Goal: Task Accomplishment & Management: Use online tool/utility

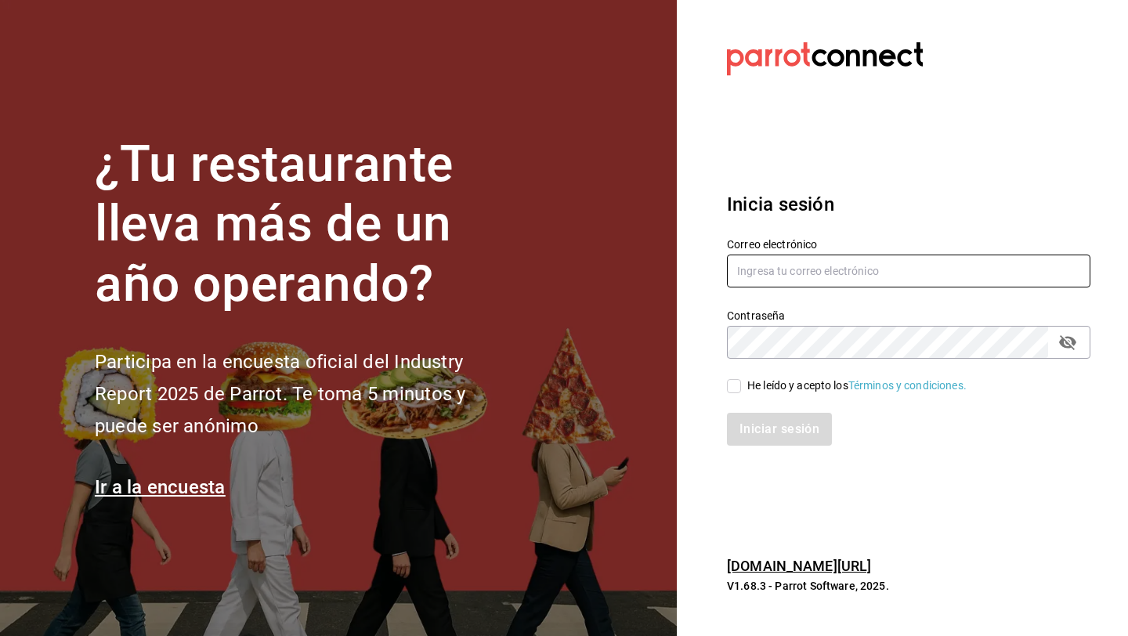
click at [760, 275] on input "text" at bounding box center [908, 270] width 363 height 33
type input "[EMAIL_ADDRESS][DOMAIN_NAME]"
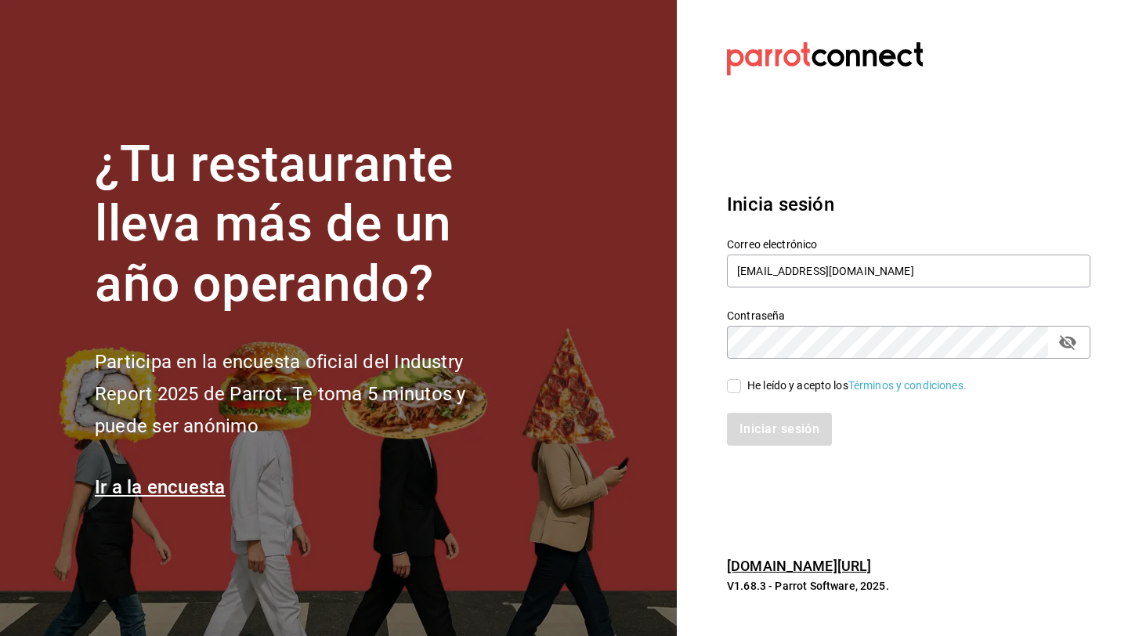
click at [731, 381] on input "He leído y acepto los Términos y condiciones." at bounding box center [734, 386] width 14 height 14
checkbox input "true"
click at [749, 427] on button "Iniciar sesión" at bounding box center [780, 429] width 106 height 33
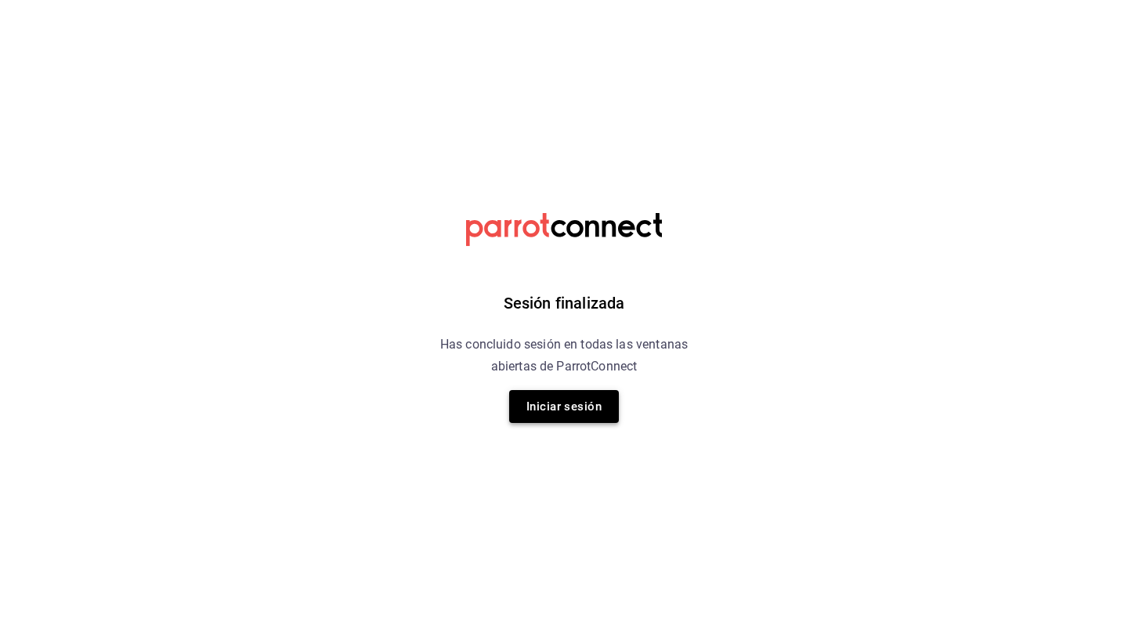
click at [550, 402] on button "Iniciar sesión" at bounding box center [564, 406] width 110 height 33
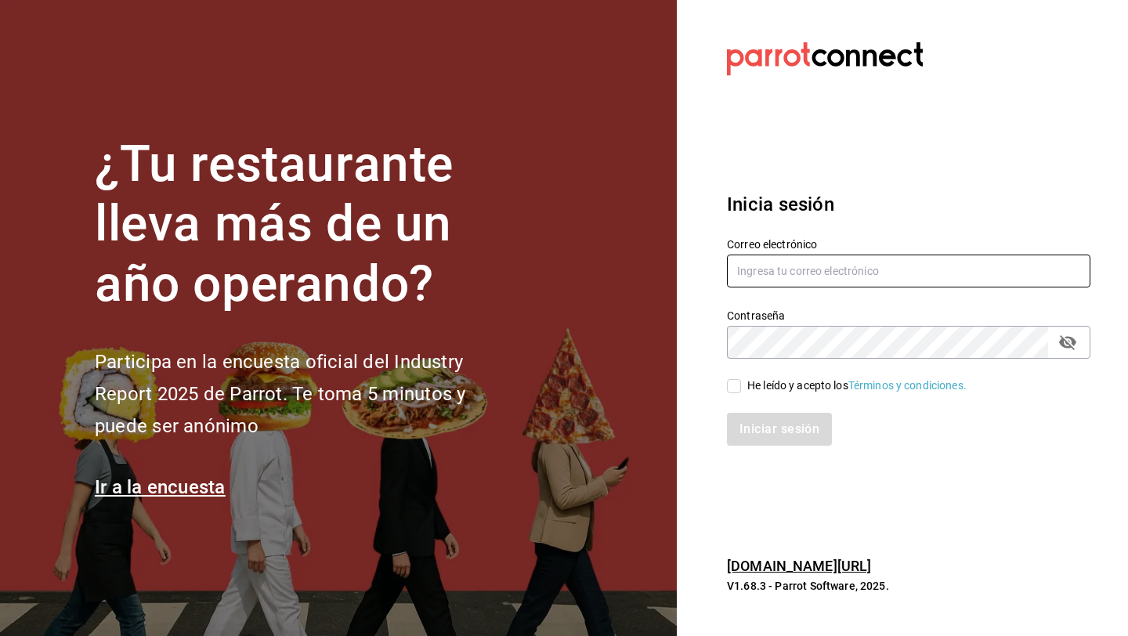
click at [819, 272] on input "text" at bounding box center [908, 270] width 363 height 33
type input "fjflore@icloud.com"
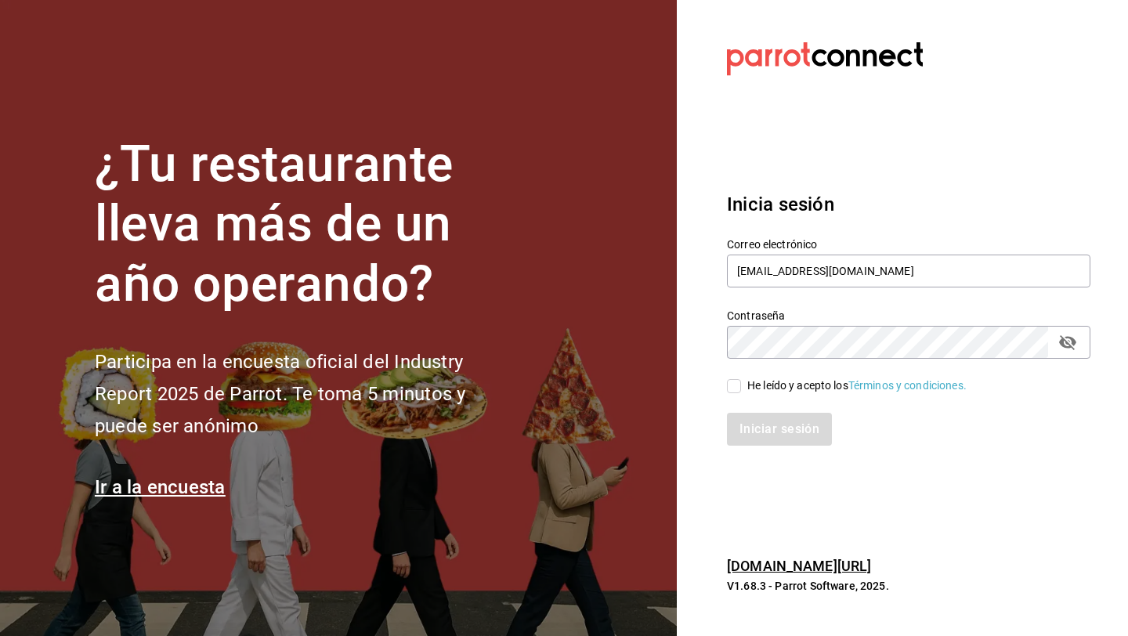
click at [730, 386] on input "He leído y acepto los Términos y condiciones." at bounding box center [734, 386] width 14 height 14
checkbox input "true"
click at [745, 430] on button "Iniciar sesión" at bounding box center [780, 429] width 106 height 33
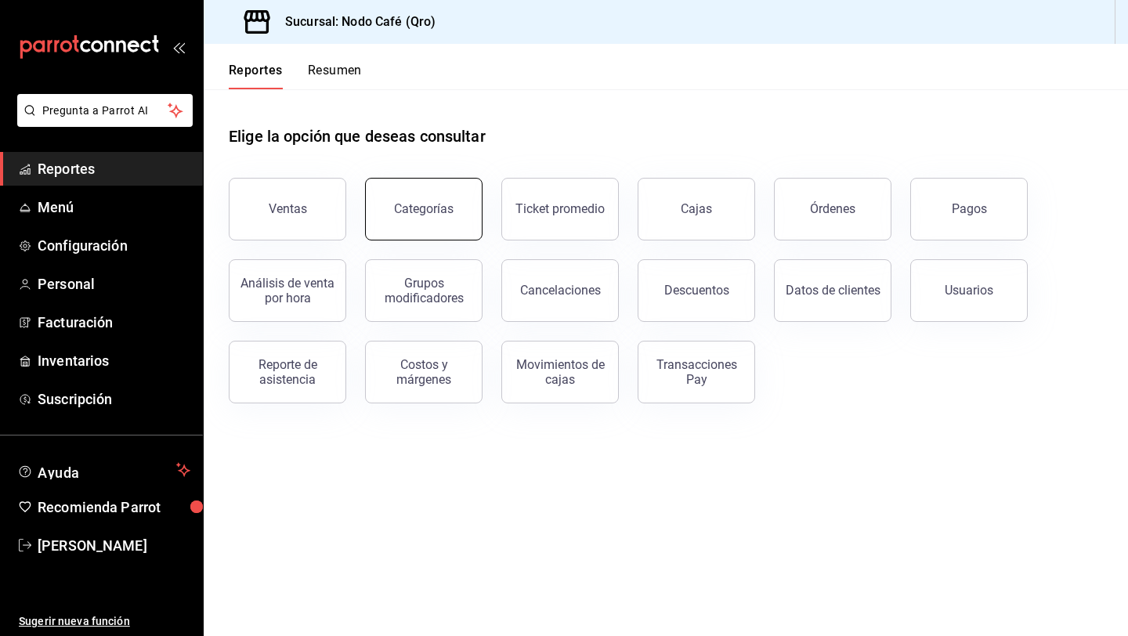
click at [434, 203] on div "Categorías" at bounding box center [424, 208] width 60 height 15
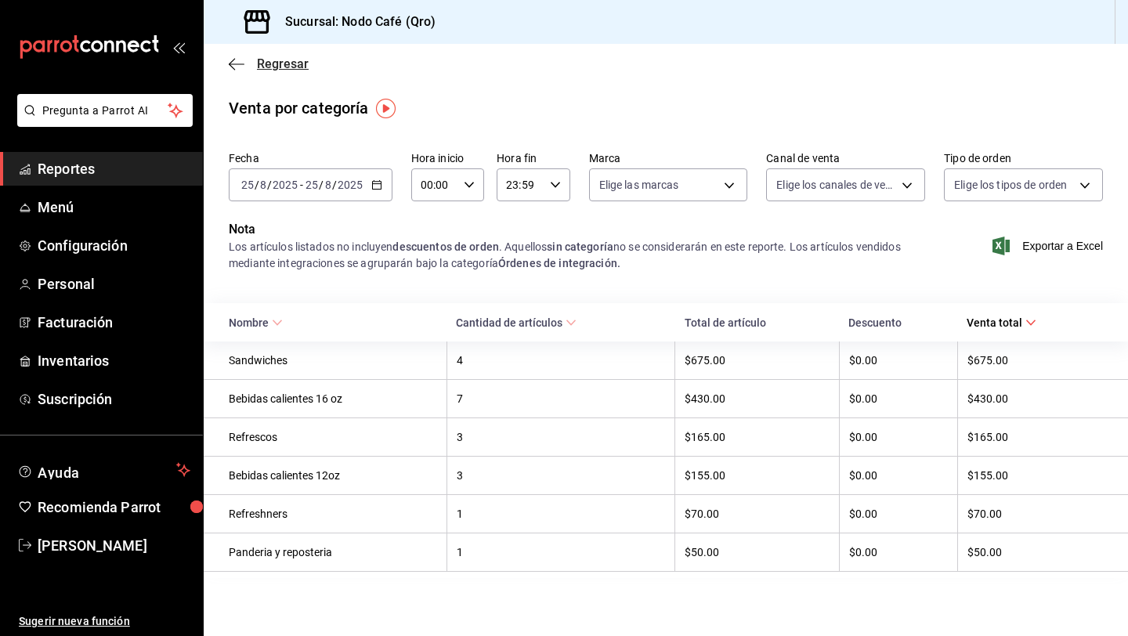
click at [231, 66] on icon "button" at bounding box center [232, 64] width 6 height 12
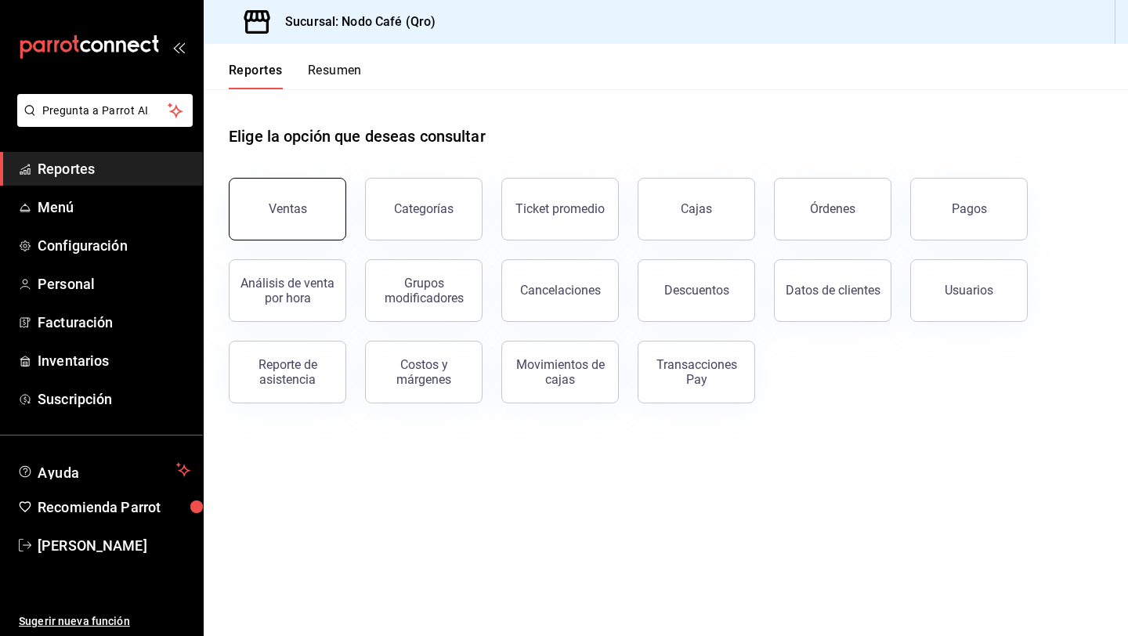
click at [291, 219] on button "Ventas" at bounding box center [287, 209] width 117 height 63
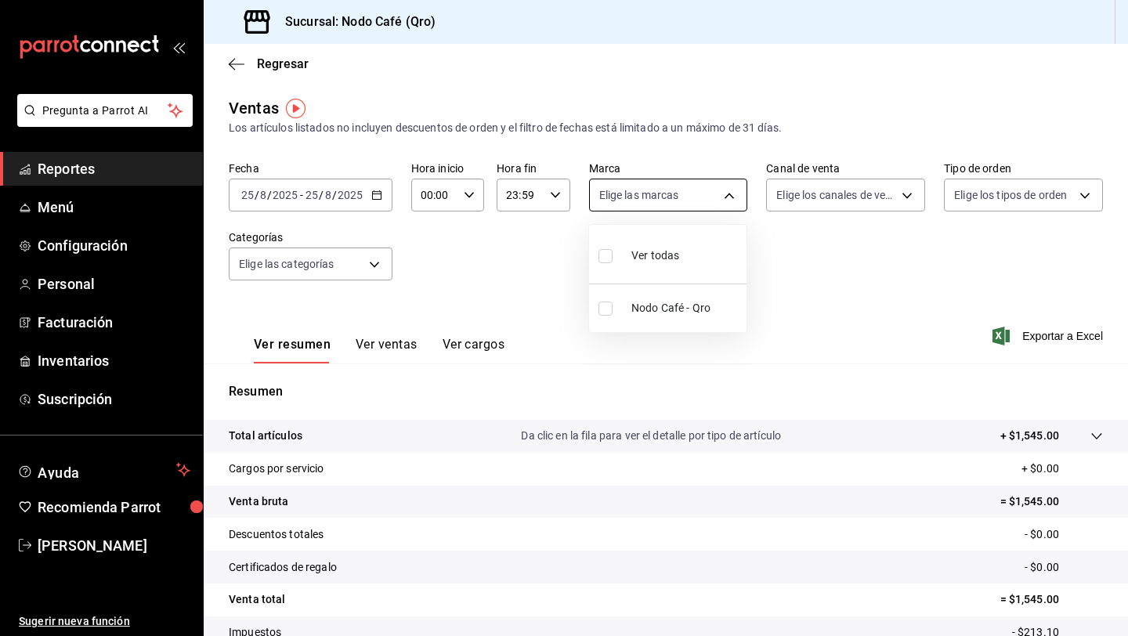
click at [734, 197] on body "Pregunta a Parrot AI Reportes Menú Configuración Personal Facturación Inventari…" at bounding box center [564, 318] width 1128 height 636
click at [691, 240] on li "Ver todas" at bounding box center [667, 254] width 157 height 46
type input "9b0ce863-790e-4458-bc0a-22b74a848044"
checkbox input "true"
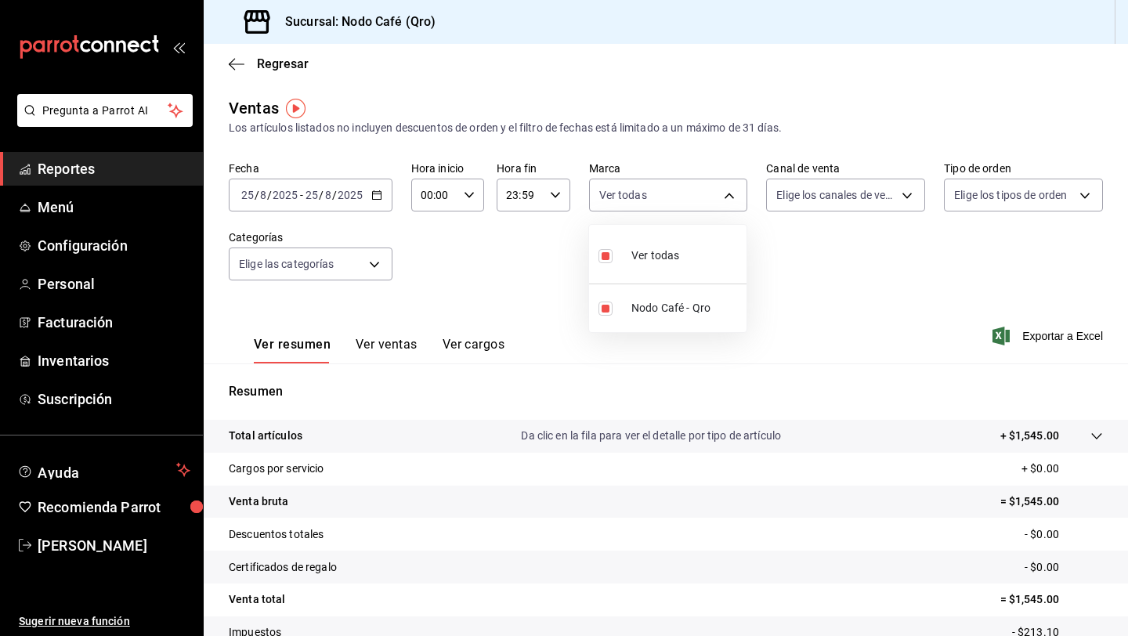
click at [688, 397] on div at bounding box center [564, 318] width 1128 height 636
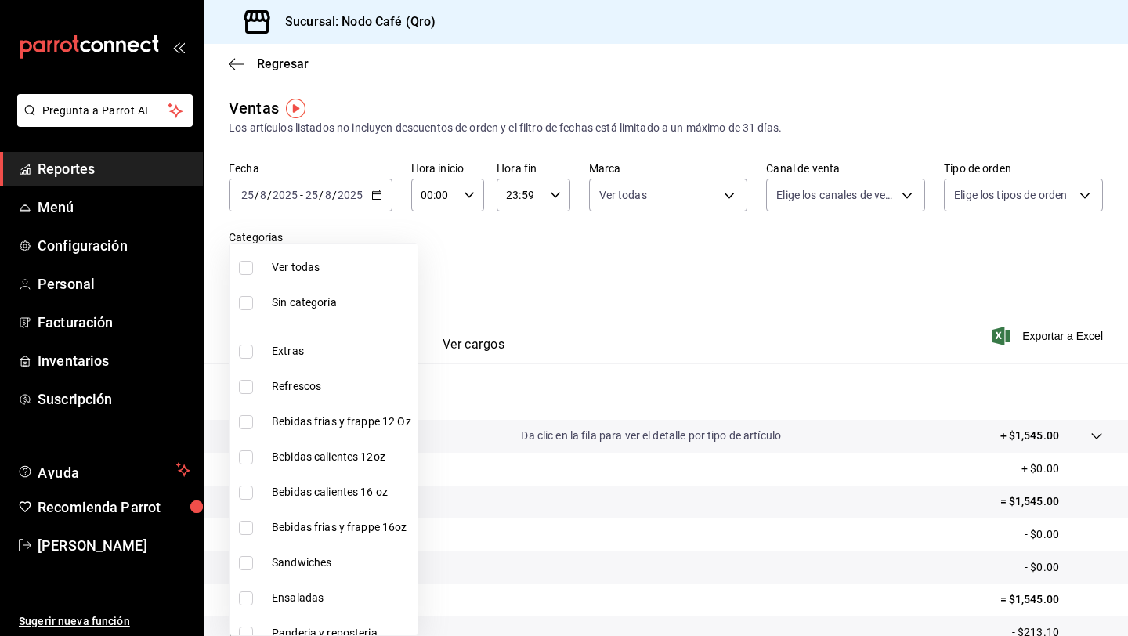
click at [364, 265] on body "Pregunta a Parrot AI Reportes Menú Configuración Personal Facturación Inventari…" at bounding box center [564, 318] width 1128 height 636
click at [247, 413] on li "Bebidas frias y frappe 12 Oz" at bounding box center [323, 421] width 188 height 35
type input "d49575dd-eb84-4ddb-a53a-4318c16212c4"
checkbox input "true"
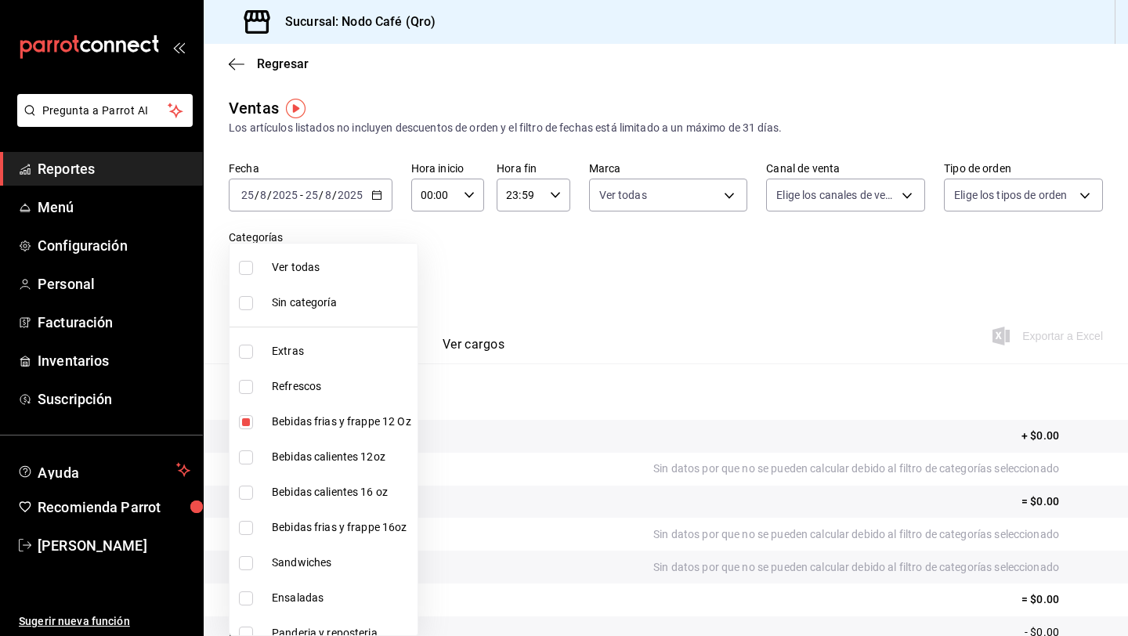
click at [562, 464] on div at bounding box center [564, 318] width 1128 height 636
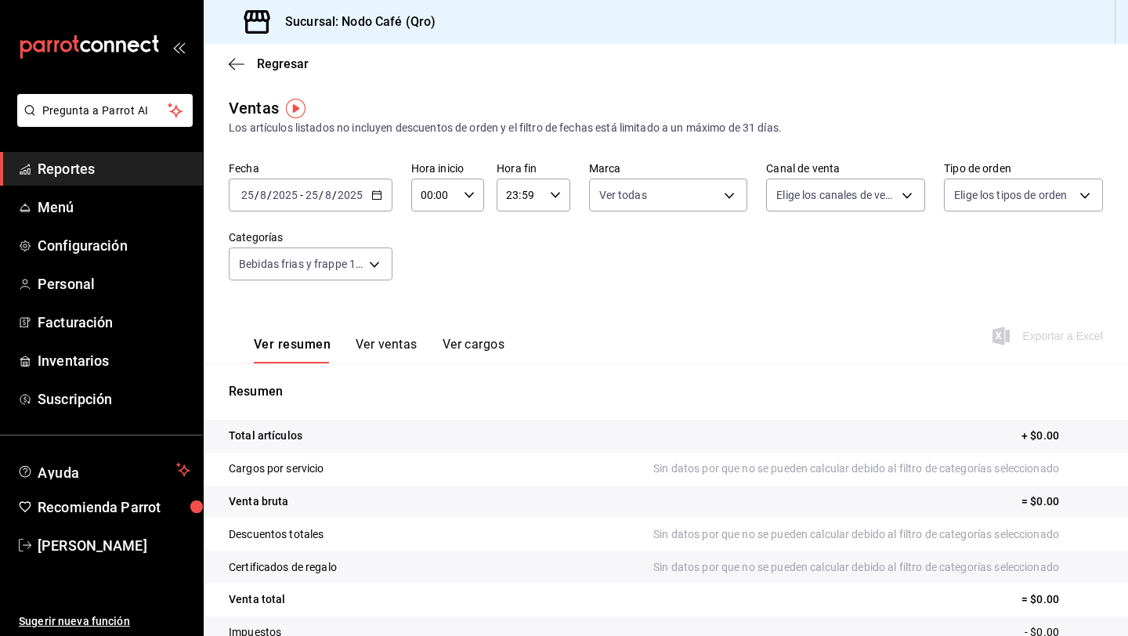
click at [377, 343] on button "Ver ventas" at bounding box center [386, 350] width 62 height 27
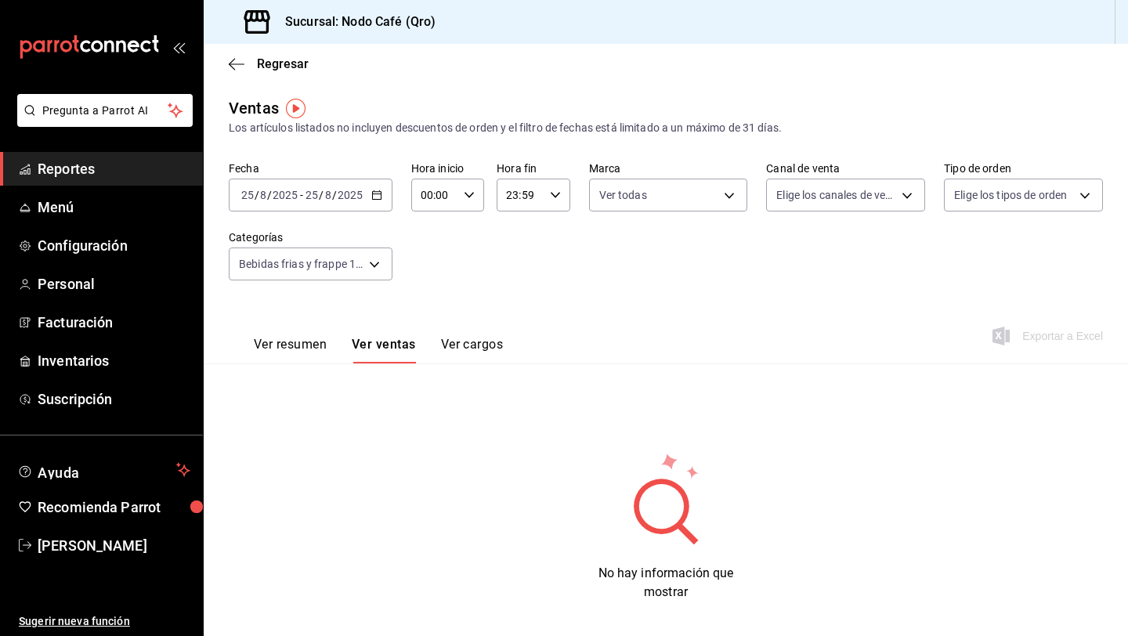
scroll to position [10, 0]
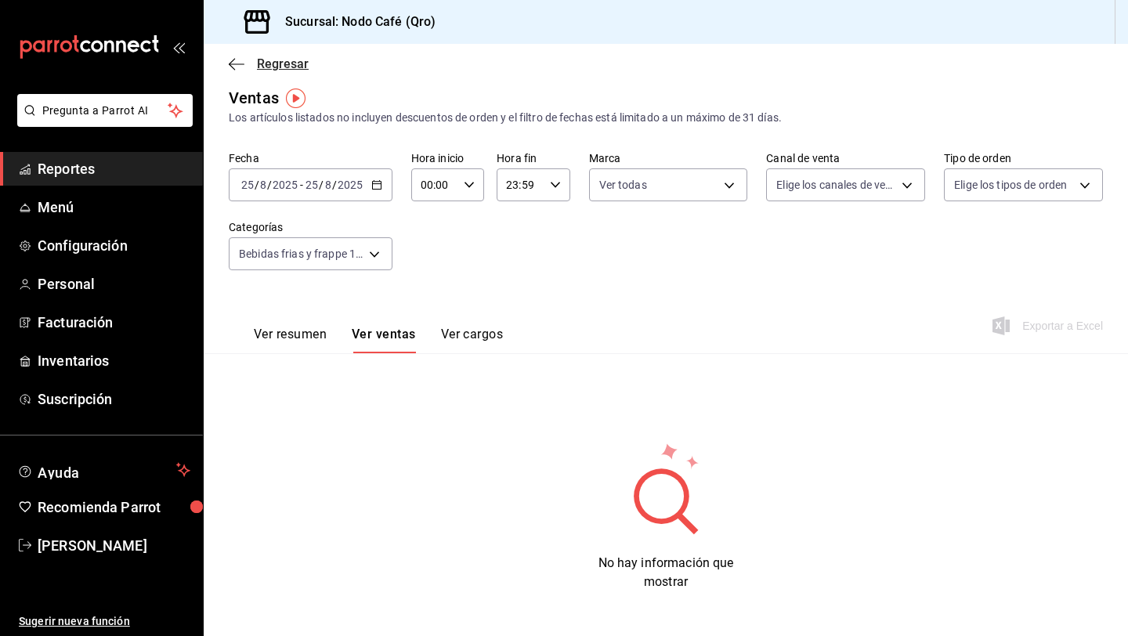
click at [229, 58] on icon "button" at bounding box center [237, 64] width 16 height 14
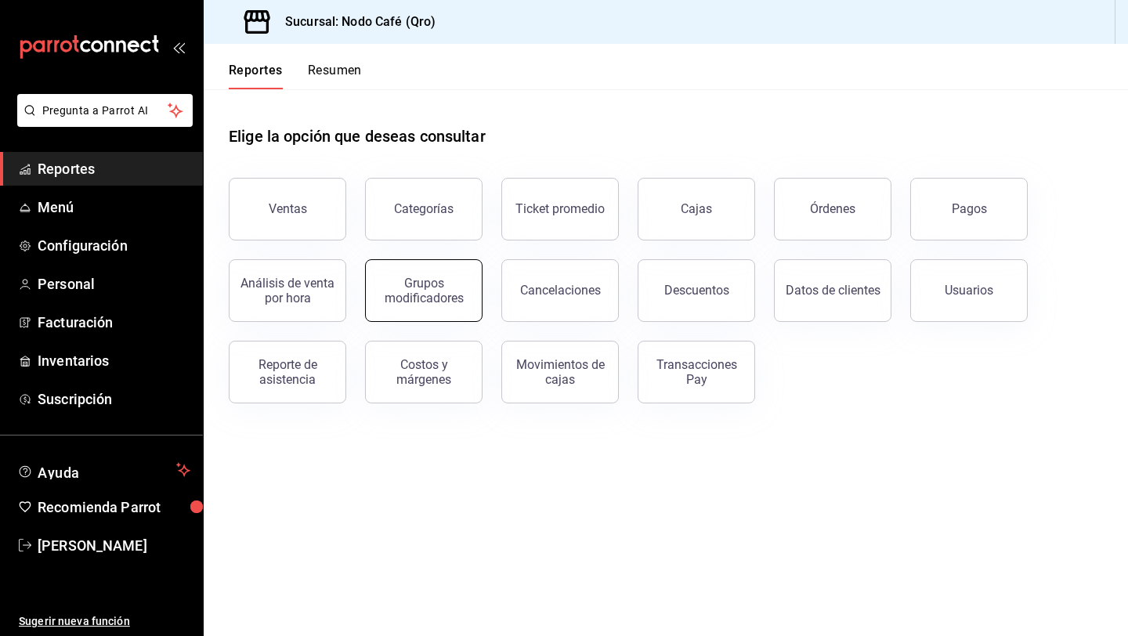
click at [434, 285] on div "Grupos modificadores" at bounding box center [423, 291] width 97 height 30
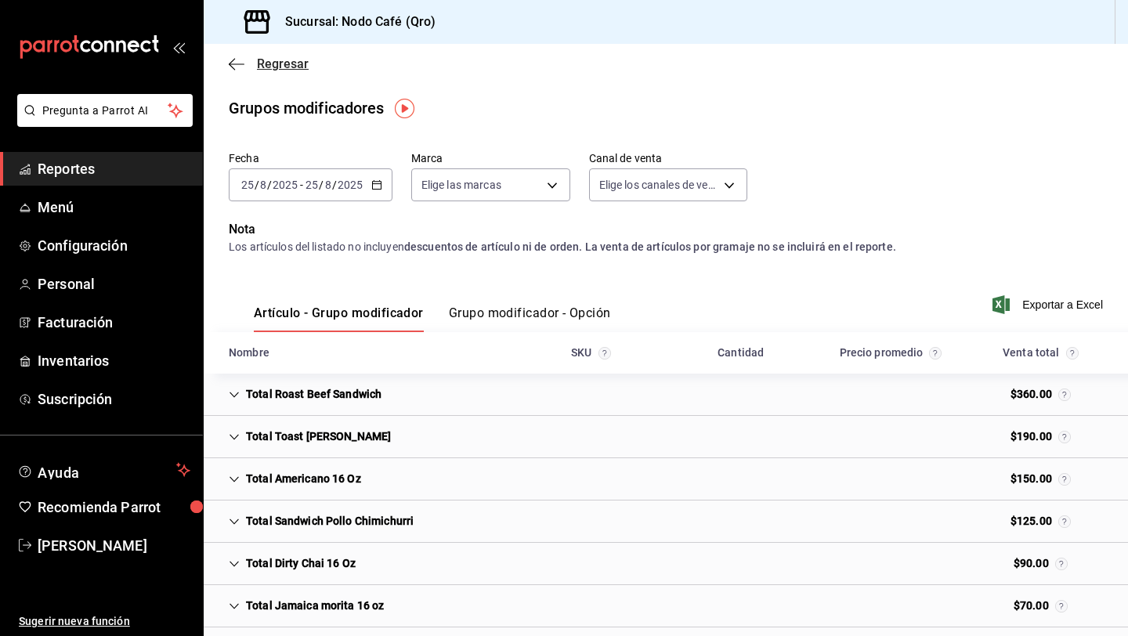
click at [238, 62] on icon "button" at bounding box center [237, 64] width 16 height 14
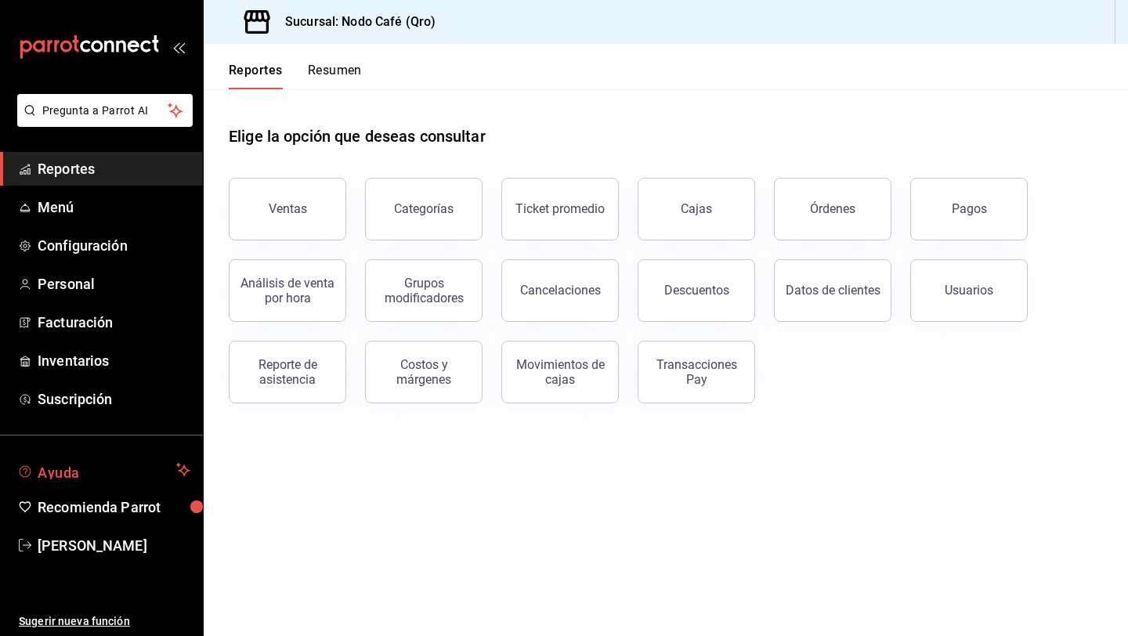
click at [85, 472] on span "Ayuda" at bounding box center [104, 469] width 132 height 19
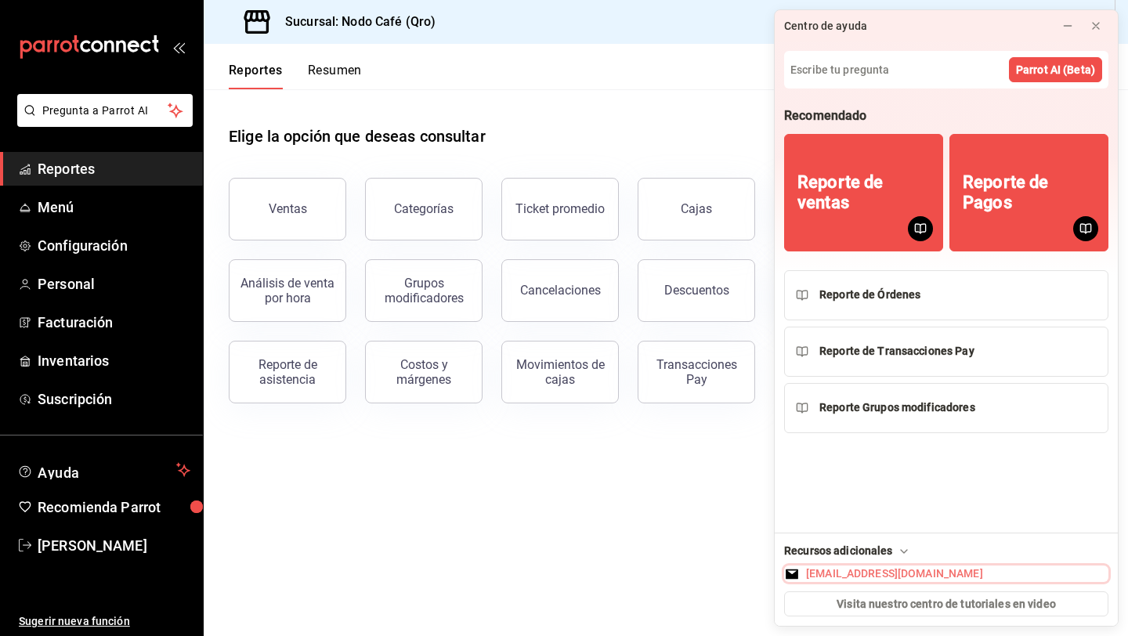
click at [921, 574] on div "[EMAIL_ADDRESS][DOMAIN_NAME]" at bounding box center [894, 573] width 177 height 16
drag, startPoint x: 964, startPoint y: 566, endPoint x: 823, endPoint y: 570, distance: 141.0
click at [819, 570] on button "[EMAIL_ADDRESS][DOMAIN_NAME]" at bounding box center [946, 573] width 324 height 16
click at [900, 550] on icon at bounding box center [903, 551] width 13 height 13
click at [897, 570] on icon at bounding box center [903, 574] width 13 height 13
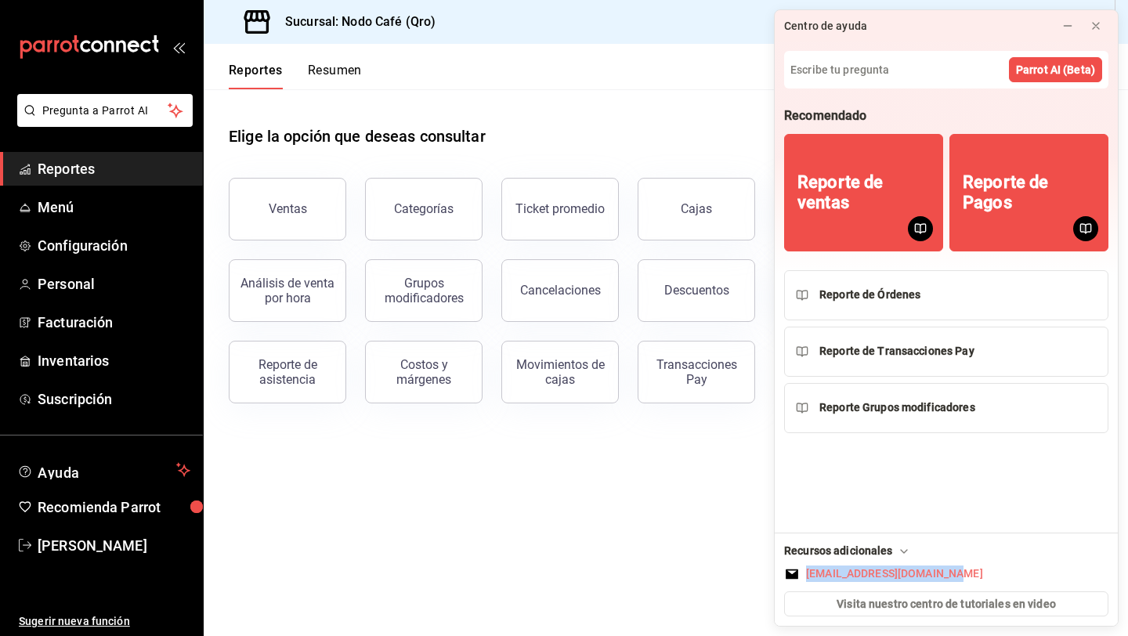
drag, startPoint x: 971, startPoint y: 547, endPoint x: 938, endPoint y: 579, distance: 46.0
click at [938, 579] on div "Recursos adicionales [EMAIL_ADDRESS][DOMAIN_NAME] Visita nuestro centro de tuto…" at bounding box center [945, 578] width 343 height 93
copy div "[EMAIL_ADDRESS][DOMAIN_NAME]"
click at [1093, 25] on icon at bounding box center [1095, 26] width 13 height 13
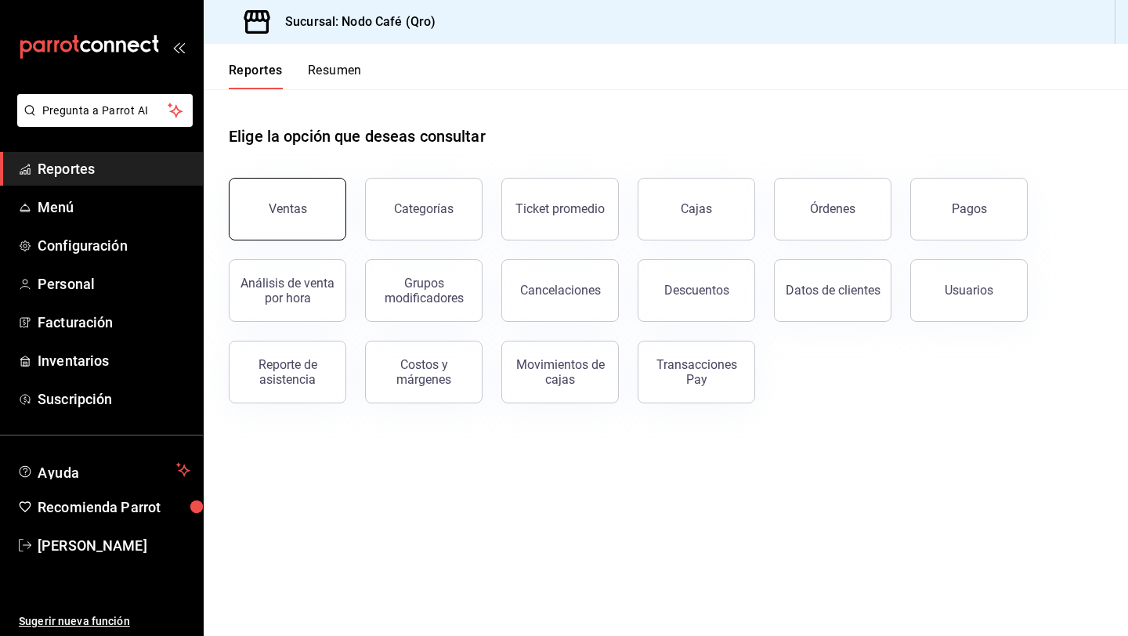
click at [287, 211] on div "Ventas" at bounding box center [288, 208] width 38 height 15
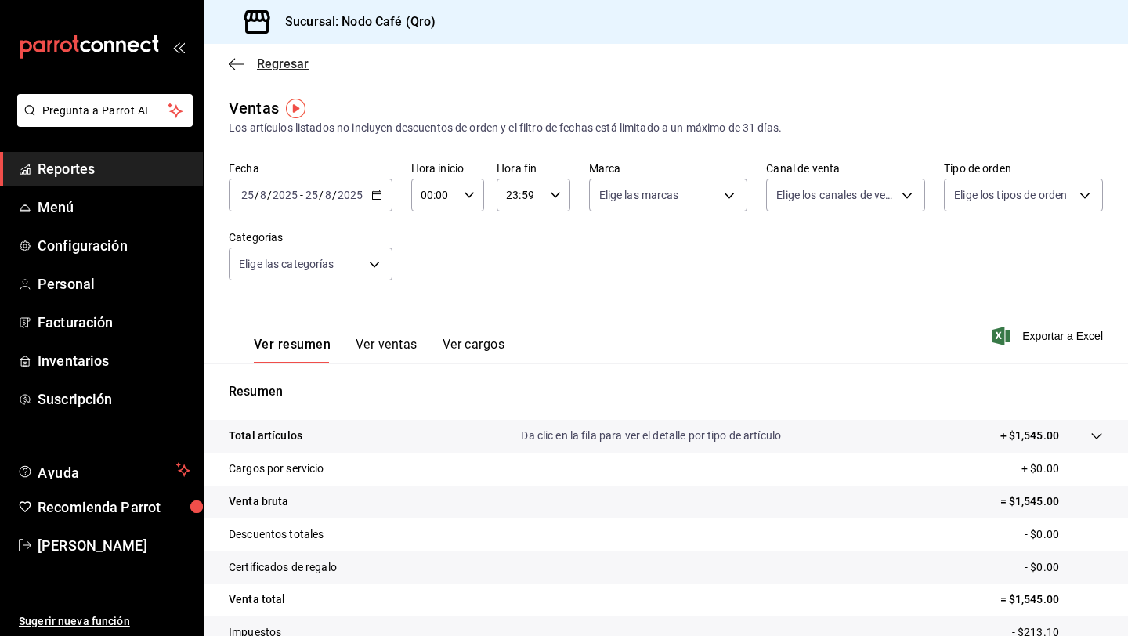
click at [234, 56] on span "Regresar" at bounding box center [269, 63] width 80 height 15
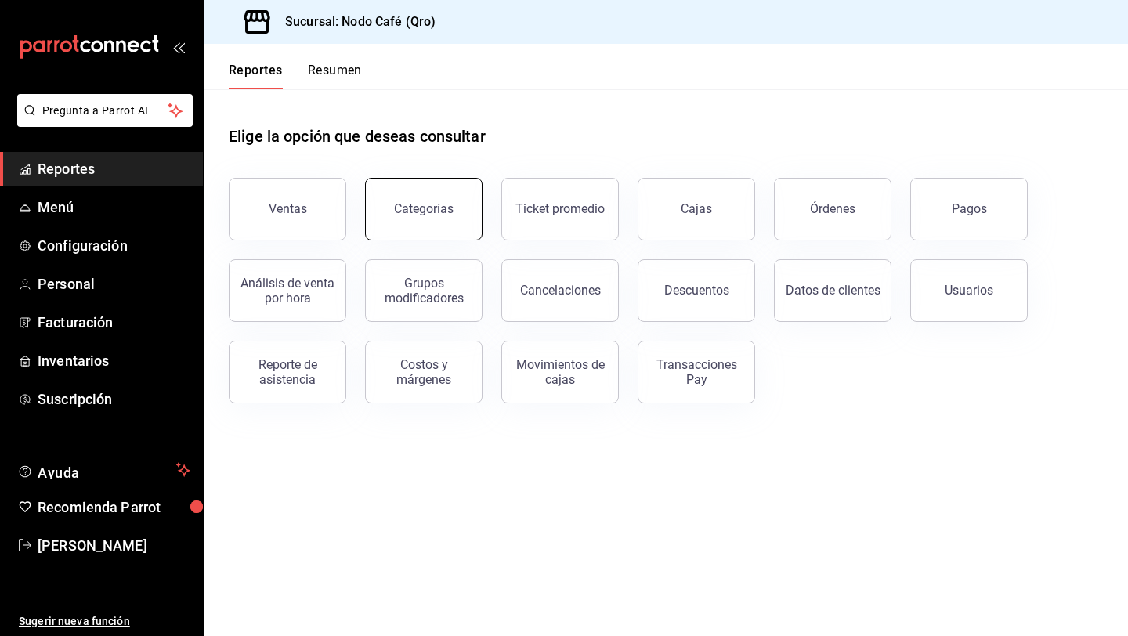
click at [423, 197] on button "Categorías" at bounding box center [423, 209] width 117 height 63
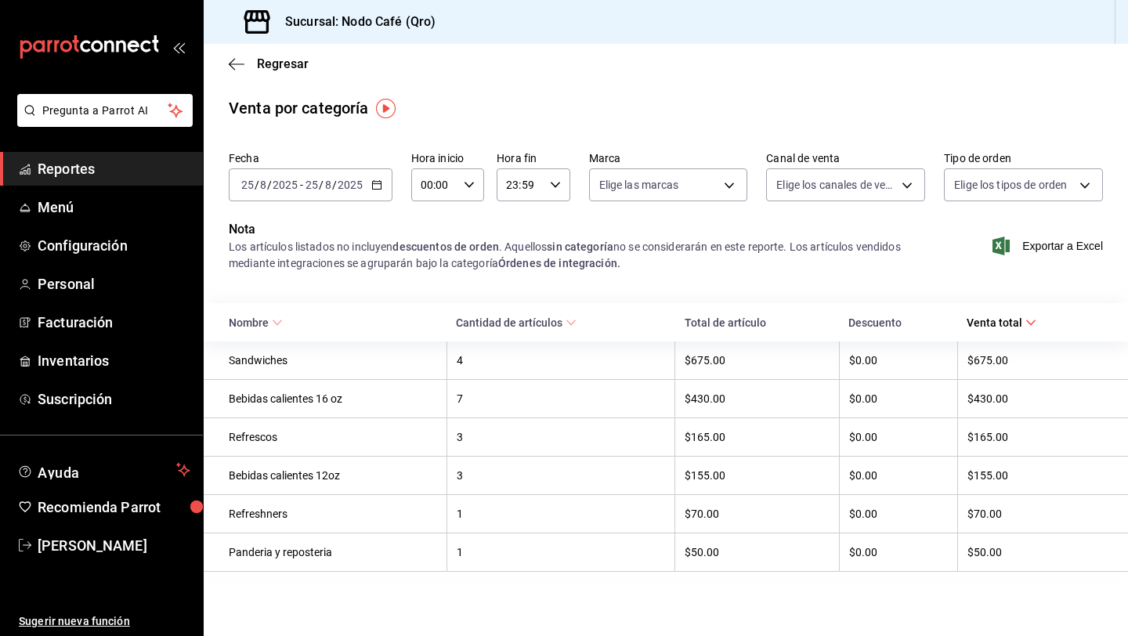
click at [379, 180] on \(Stroke\) "button" at bounding box center [379, 180] width 1 height 1
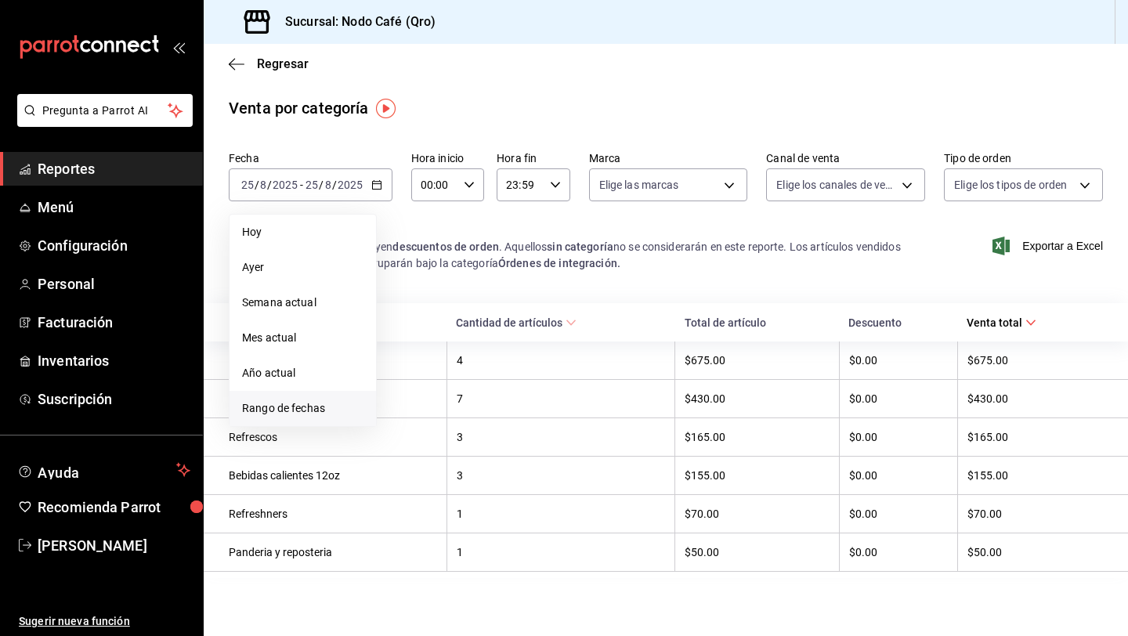
click at [303, 402] on span "Rango de fechas" at bounding box center [302, 408] width 121 height 16
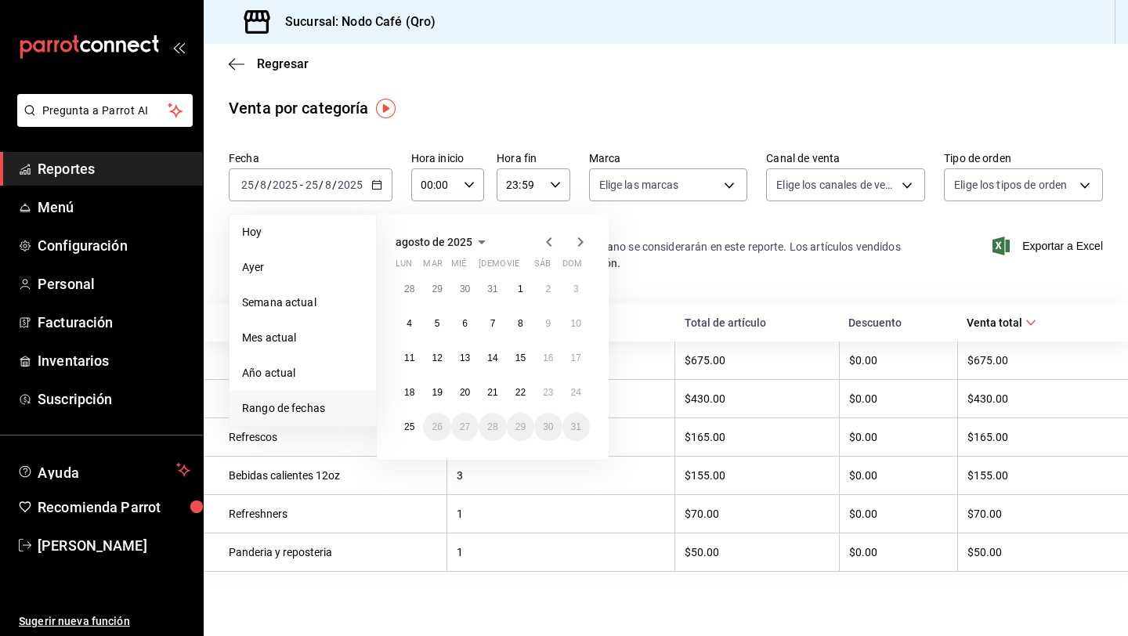
click at [543, 238] on icon "button" at bounding box center [548, 242] width 19 height 19
click at [430, 280] on button "1" at bounding box center [436, 289] width 27 height 28
click at [583, 240] on icon "button" at bounding box center [580, 242] width 19 height 19
click at [529, 393] on button "22" at bounding box center [520, 392] width 27 height 28
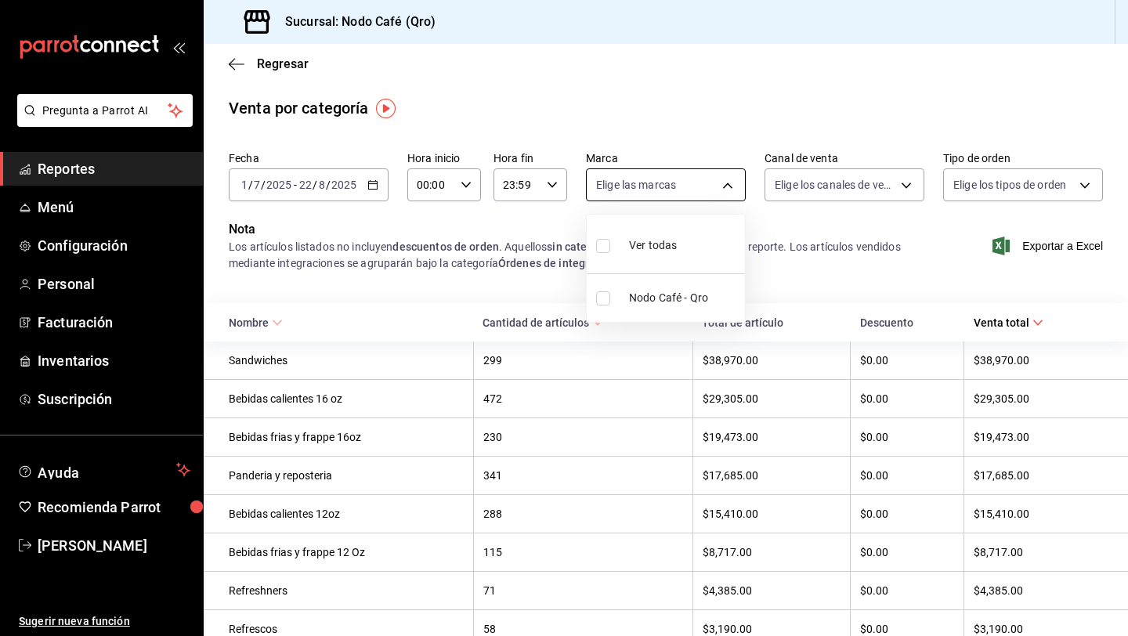
click at [658, 188] on body "Pregunta a Parrot AI Reportes Menú Configuración Personal Facturación Inventari…" at bounding box center [564, 318] width 1128 height 636
click at [602, 244] on input "checkbox" at bounding box center [603, 246] width 14 height 14
checkbox input "true"
type input "9b0ce863-790e-4458-bc0a-22b74a848044"
checkbox input "true"
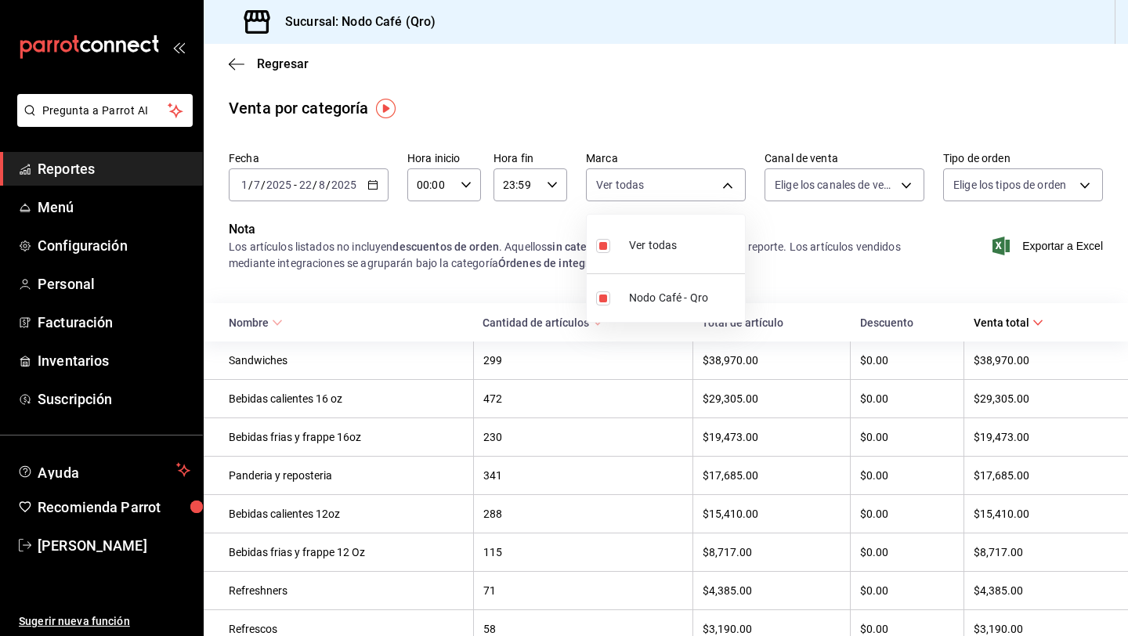
click at [814, 240] on div at bounding box center [564, 318] width 1128 height 636
click at [907, 186] on body "Pregunta a Parrot AI Reportes Menú Configuración Personal Facturación Inventari…" at bounding box center [564, 318] width 1128 height 636
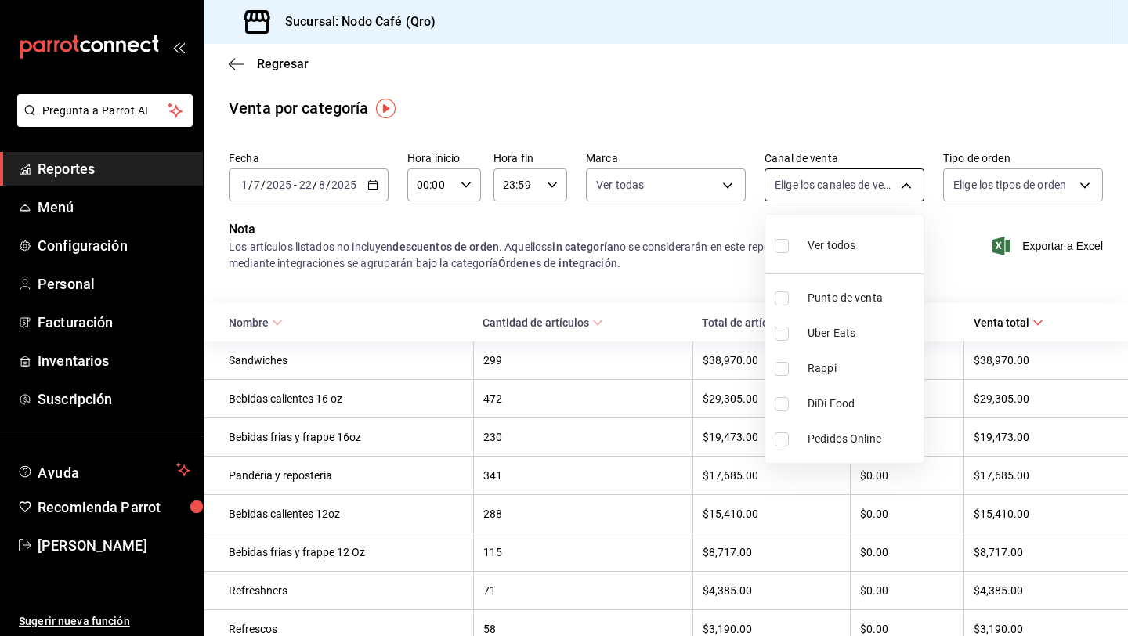
click at [907, 186] on div at bounding box center [564, 318] width 1128 height 636
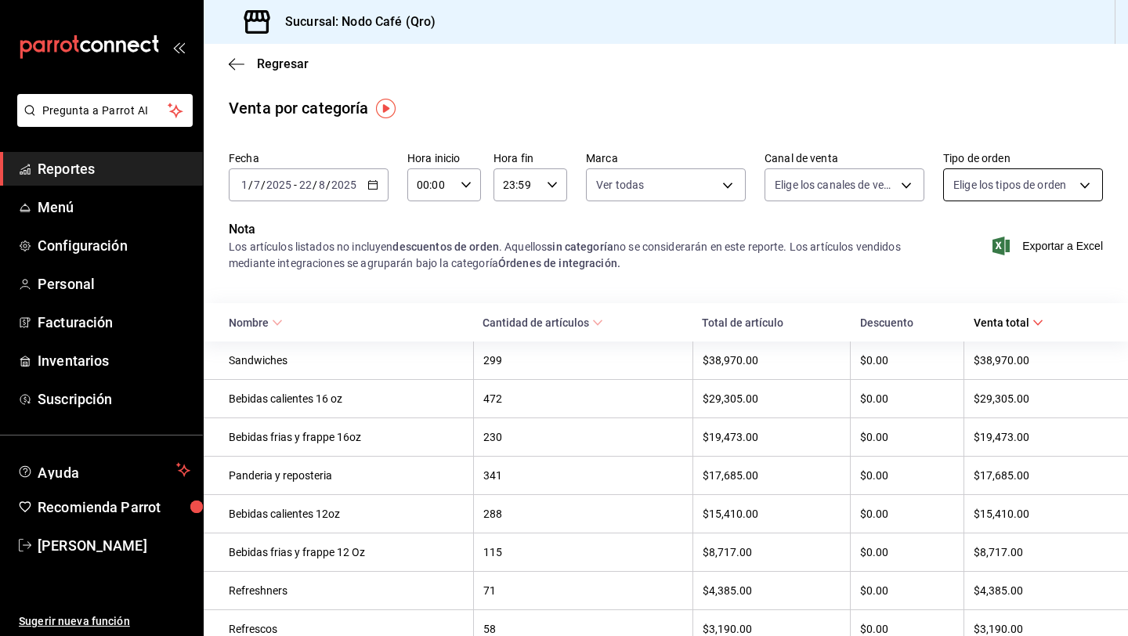
click at [1005, 183] on body "Pregunta a Parrot AI Reportes Menú Configuración Personal Facturación Inventari…" at bounding box center [564, 318] width 1128 height 636
click at [1005, 183] on div at bounding box center [564, 318] width 1128 height 636
click at [237, 58] on icon "button" at bounding box center [237, 64] width 16 height 14
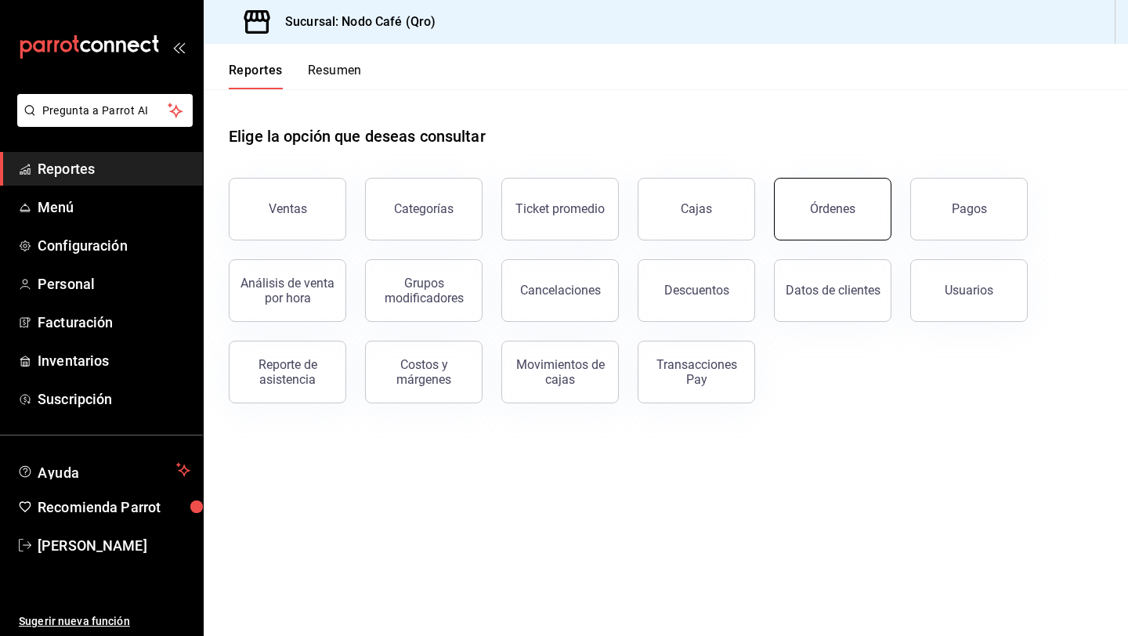
click at [848, 219] on button "Órdenes" at bounding box center [832, 209] width 117 height 63
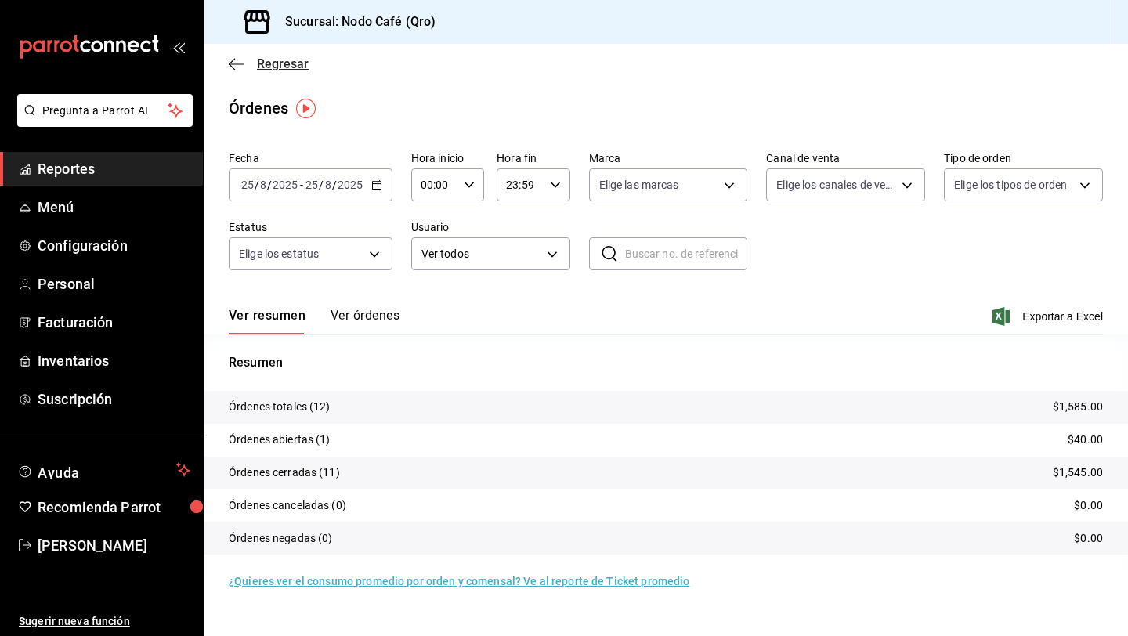
click at [236, 64] on icon "button" at bounding box center [237, 64] width 16 height 14
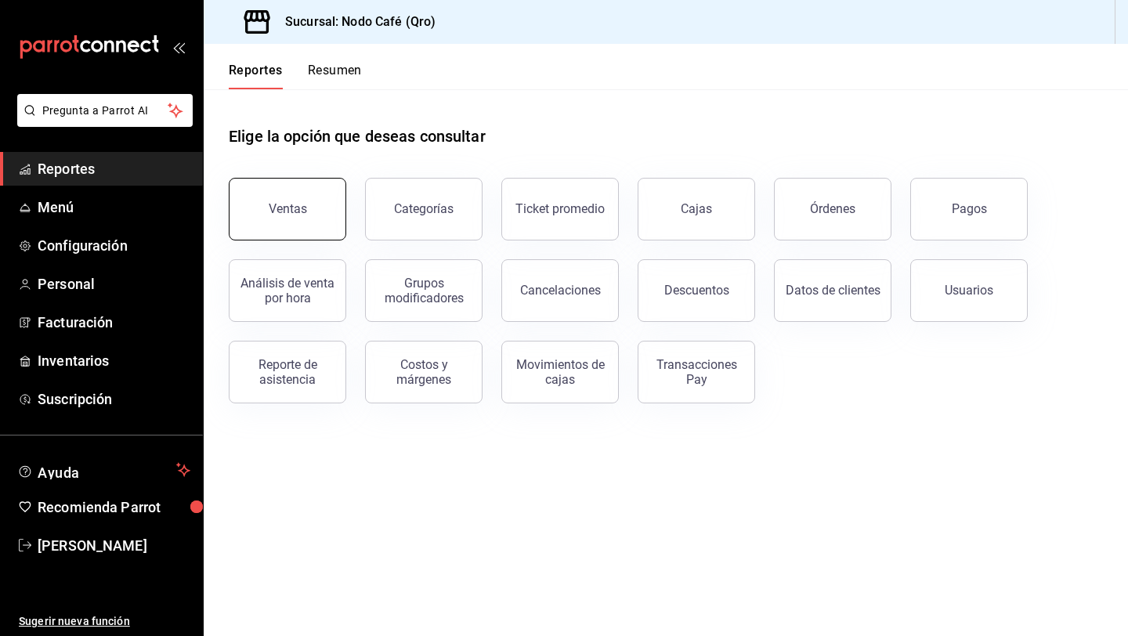
click at [290, 203] on div "Ventas" at bounding box center [288, 208] width 38 height 15
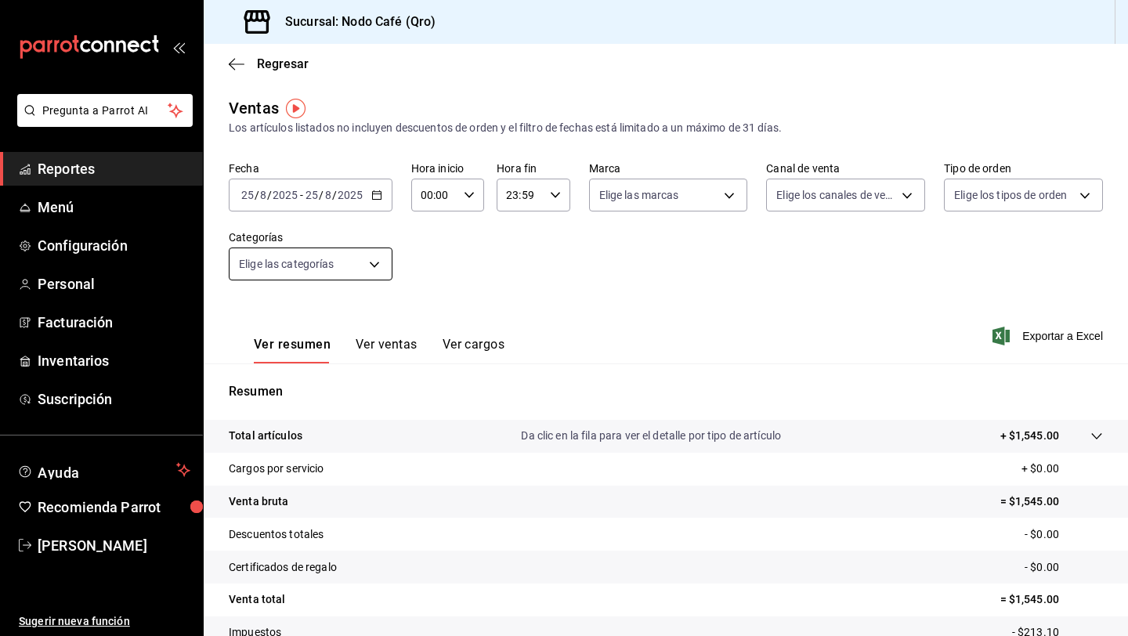
click at [374, 262] on body "Pregunta a Parrot AI Reportes Menú Configuración Personal Facturación Inventari…" at bounding box center [564, 318] width 1128 height 636
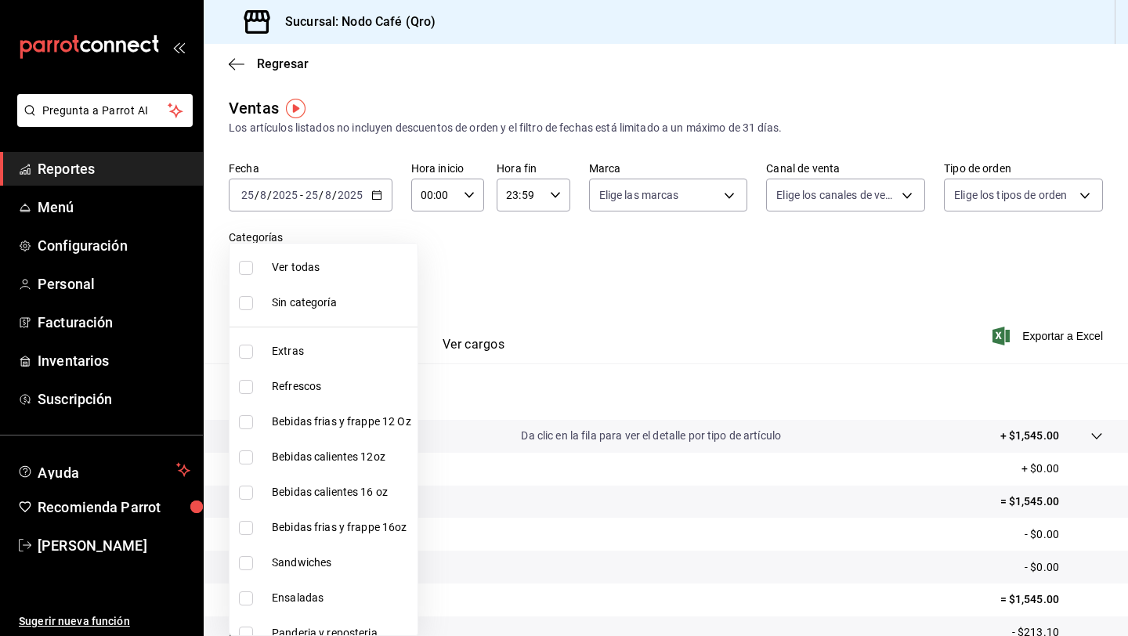
click at [335, 262] on span "Ver todas" at bounding box center [341, 267] width 139 height 16
type input "b728ed03-c642-4843-92a9-9d1e973f23f2,10ec780b-34a2-4ee7-b483-43f5844d1f66,d4957…"
checkbox input "true"
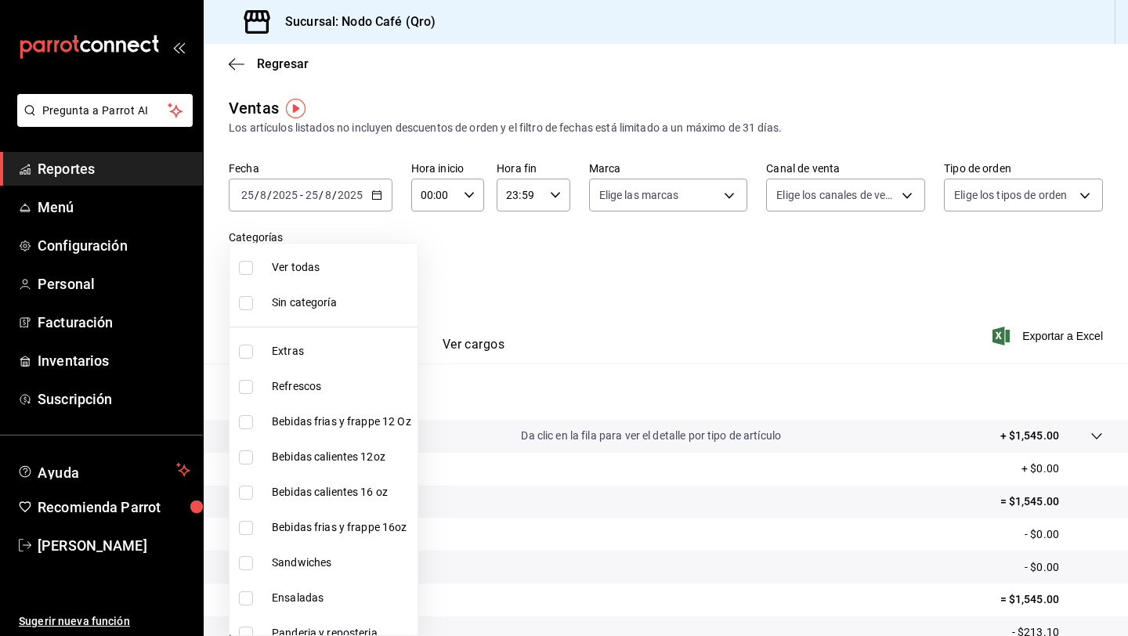
checkbox input "true"
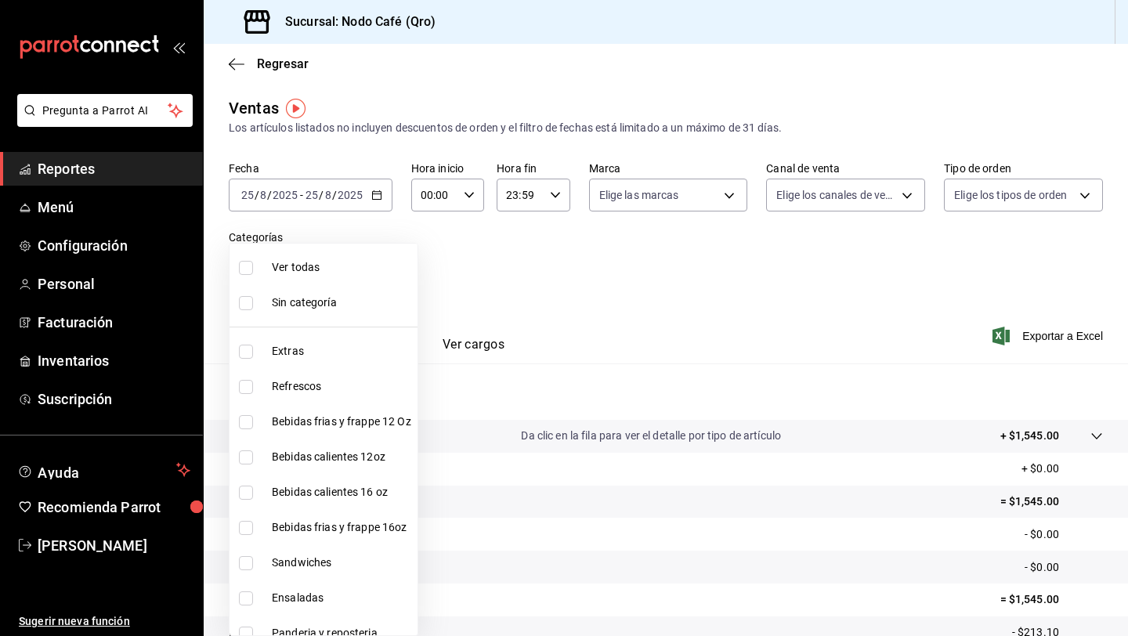
checkbox input "true"
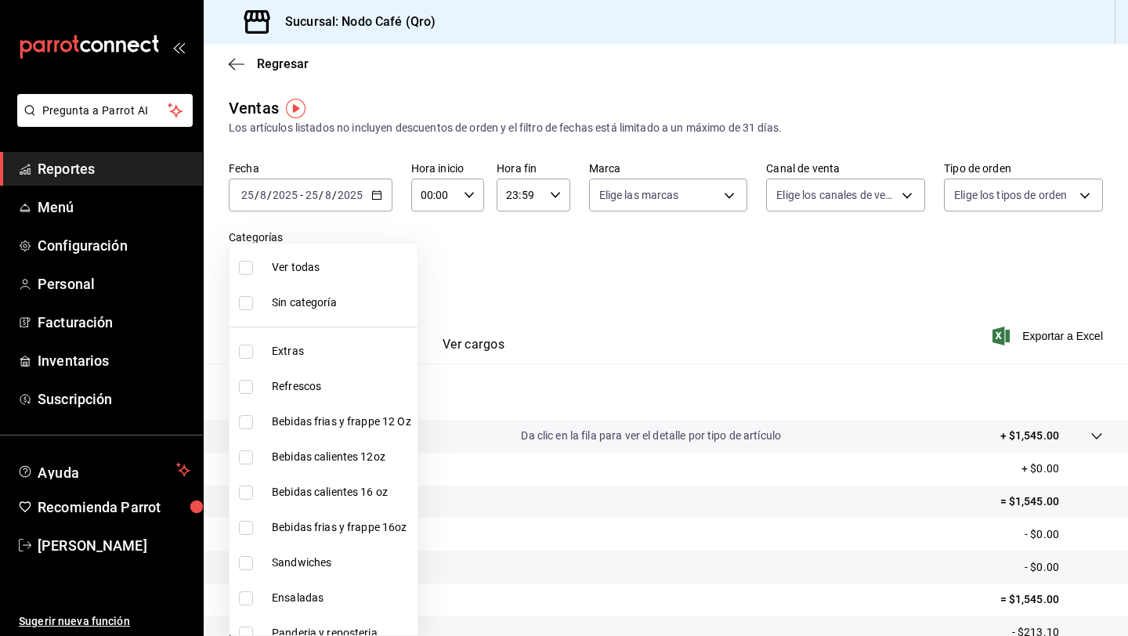
checkbox input "true"
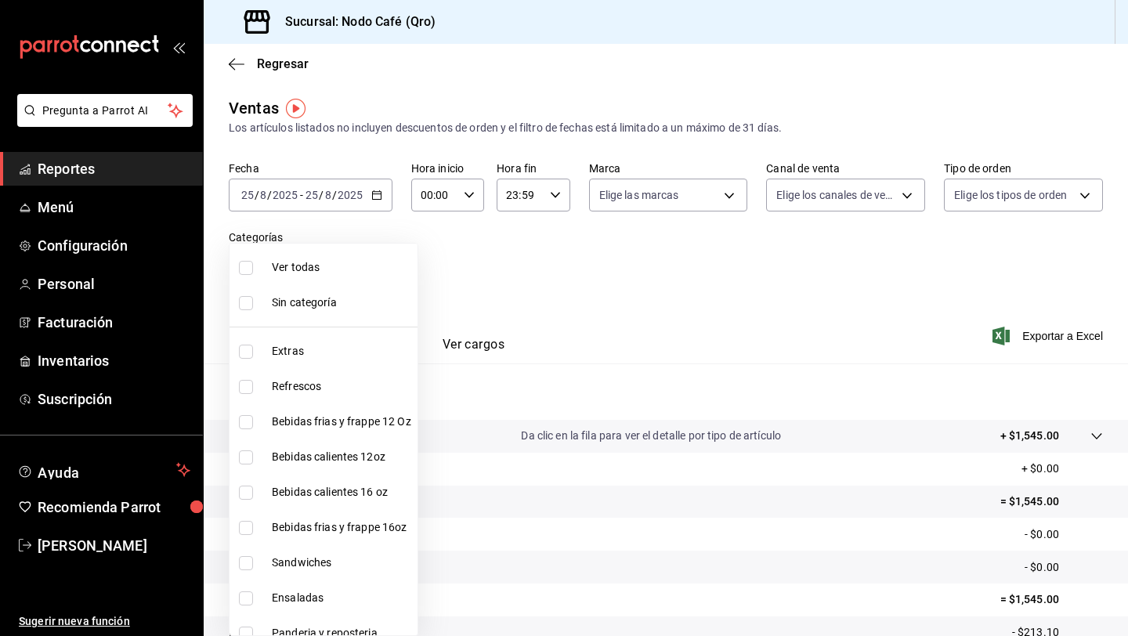
checkbox input "true"
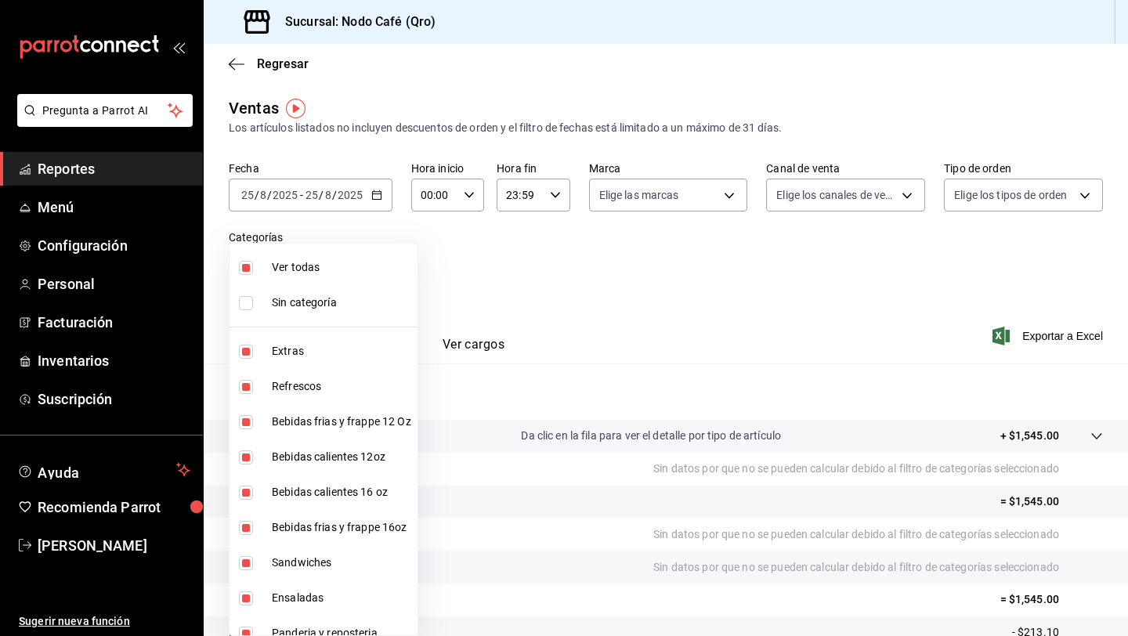
click at [519, 287] on div at bounding box center [564, 318] width 1128 height 636
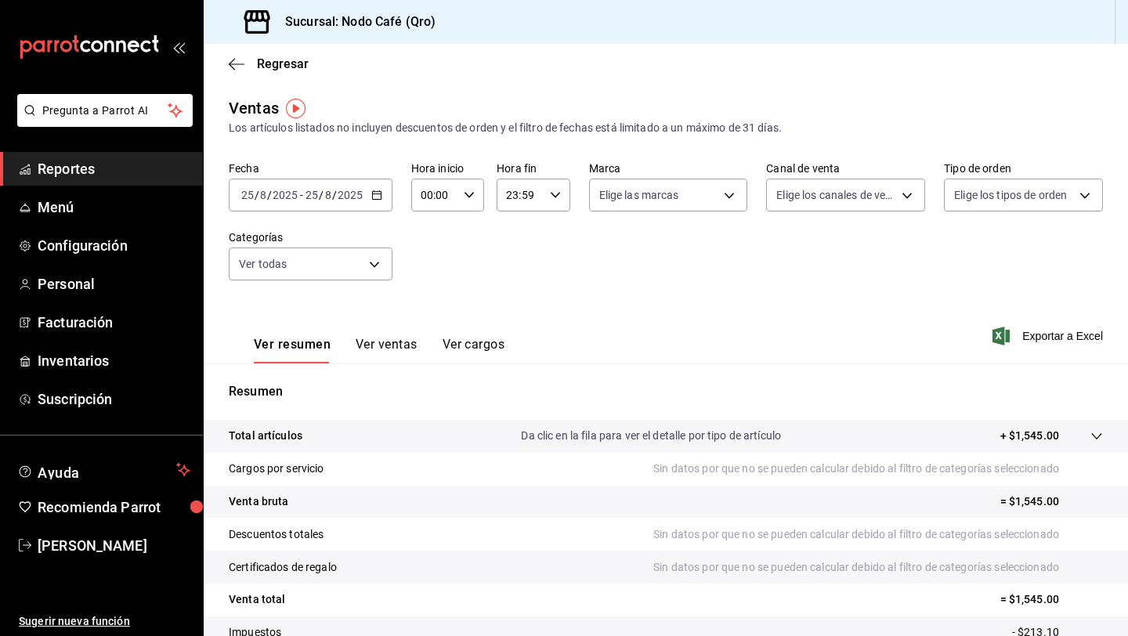
click at [371, 343] on button "Ver ventas" at bounding box center [386, 350] width 62 height 27
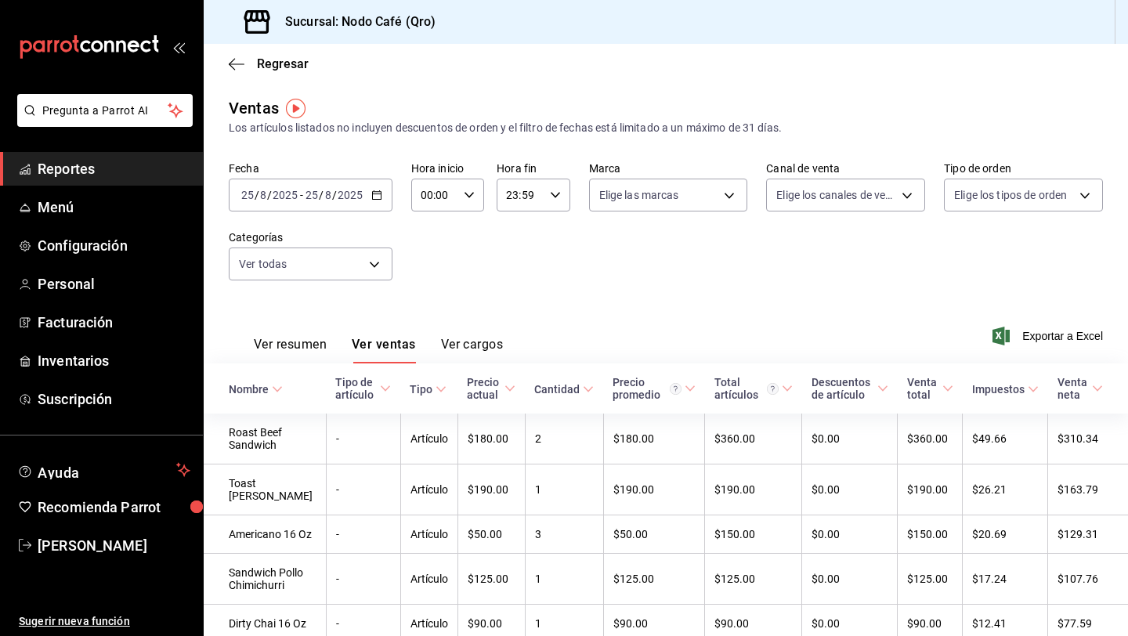
click at [376, 188] on div "[DATE] [DATE] - [DATE] [DATE]" at bounding box center [311, 195] width 164 height 33
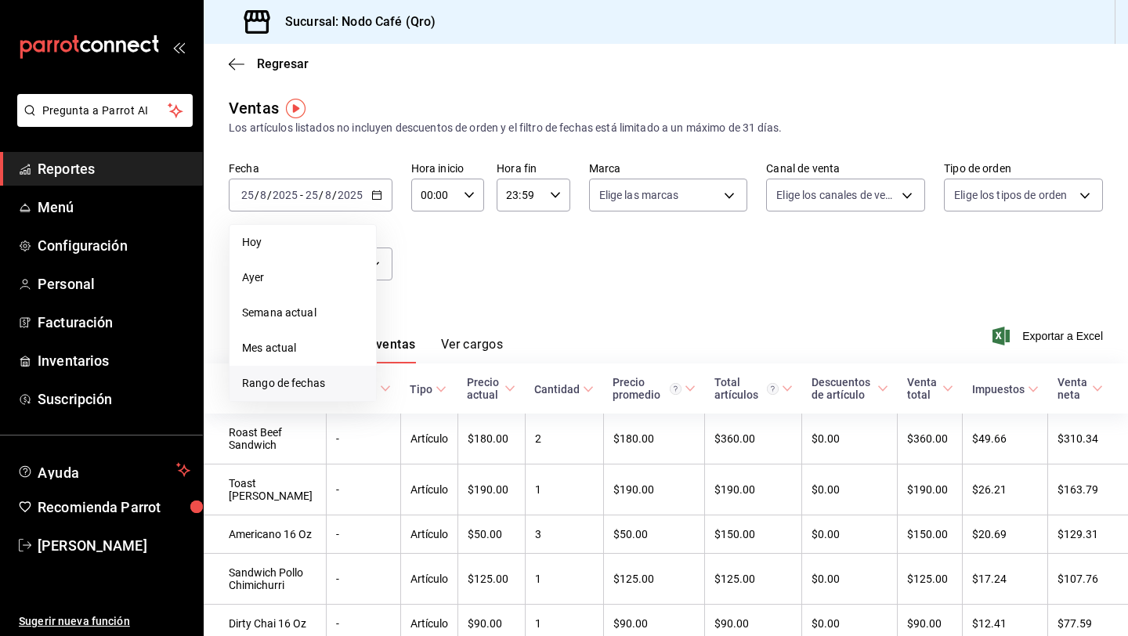
click at [264, 374] on li "Rango de fechas" at bounding box center [302, 383] width 146 height 35
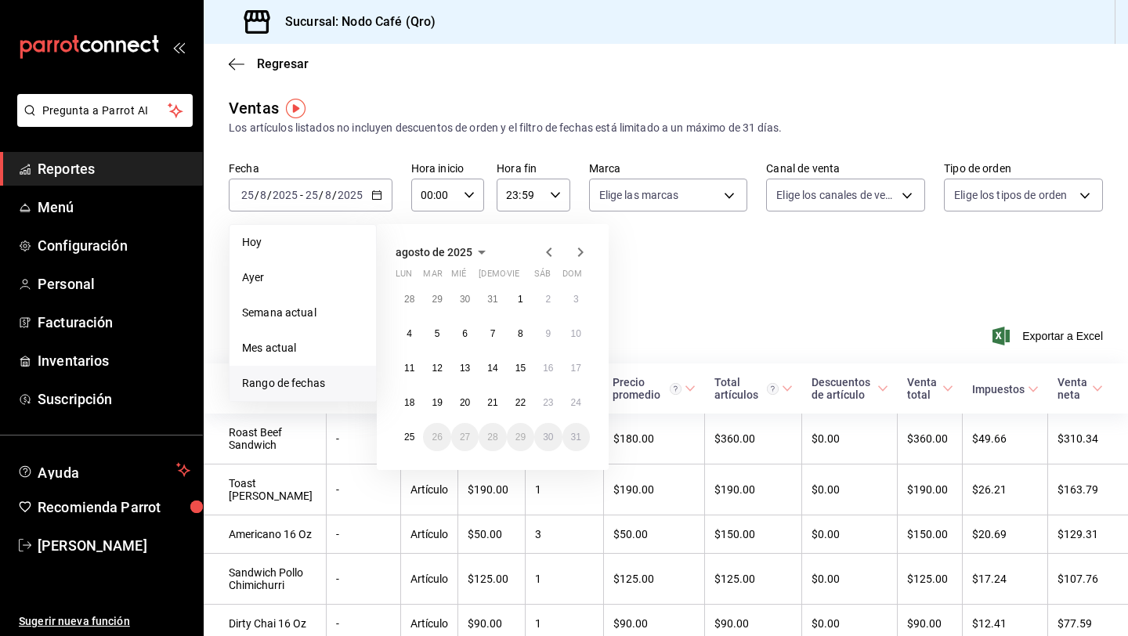
click at [547, 247] on icon "button" at bounding box center [548, 252] width 19 height 19
click at [407, 341] on button "2" at bounding box center [408, 333] width 27 height 28
click at [579, 254] on icon "button" at bounding box center [580, 252] width 19 height 19
click at [547, 254] on icon "button" at bounding box center [548, 252] width 19 height 19
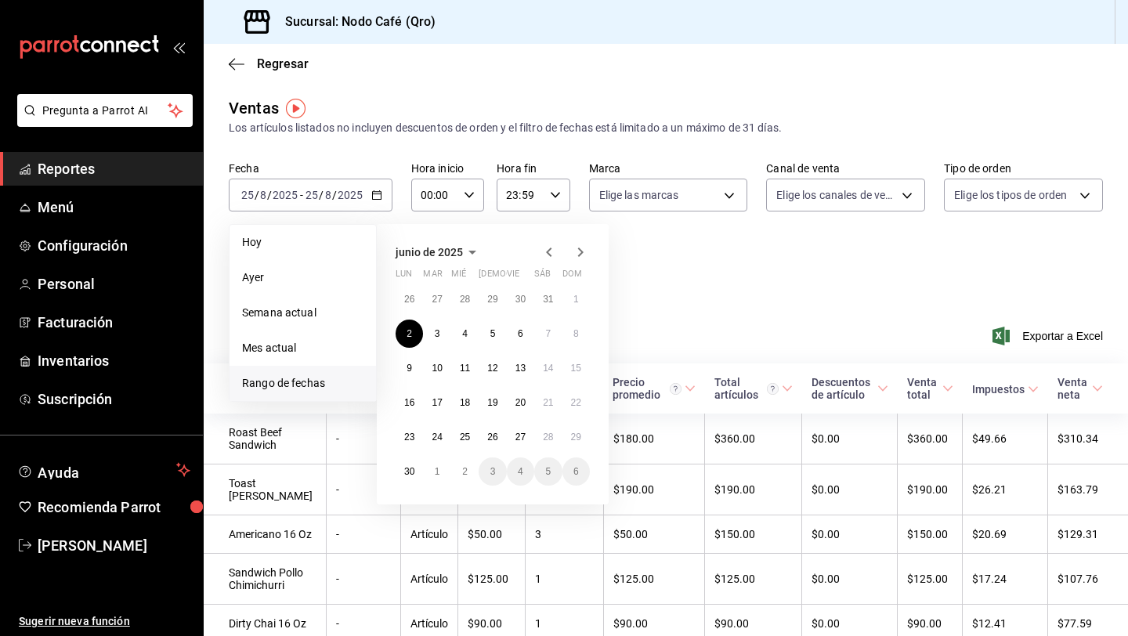
click at [543, 248] on icon "button" at bounding box center [548, 252] width 19 height 19
click at [579, 254] on icon "button" at bounding box center [580, 251] width 5 height 9
click at [412, 342] on button "2" at bounding box center [408, 333] width 27 height 28
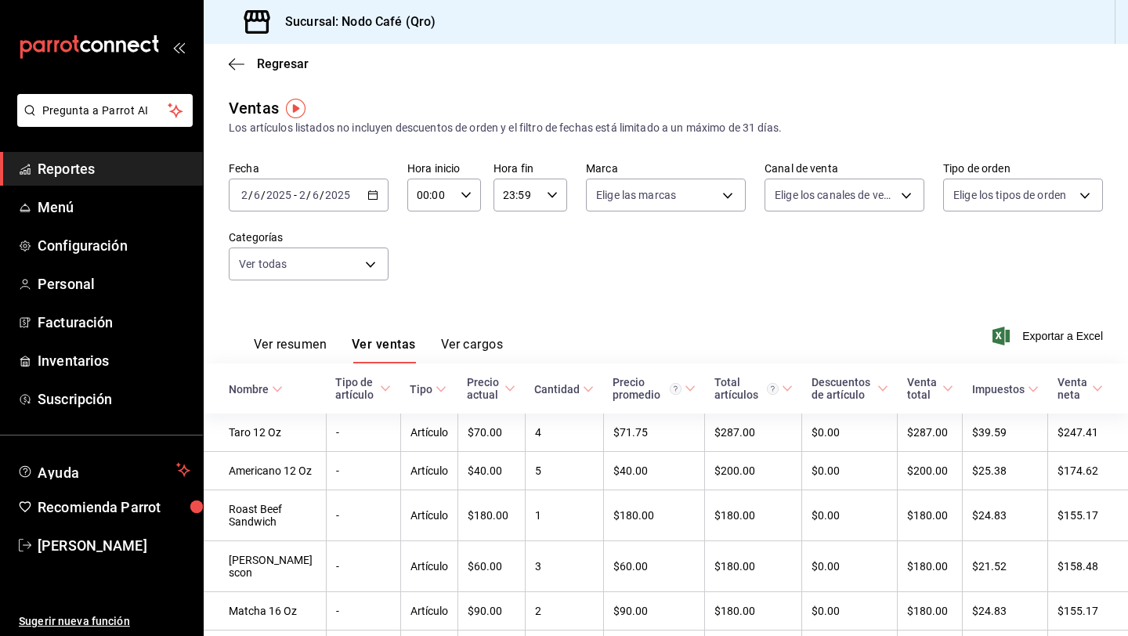
click at [372, 188] on div "[DATE] [DATE] - [DATE] [DATE]" at bounding box center [309, 195] width 160 height 33
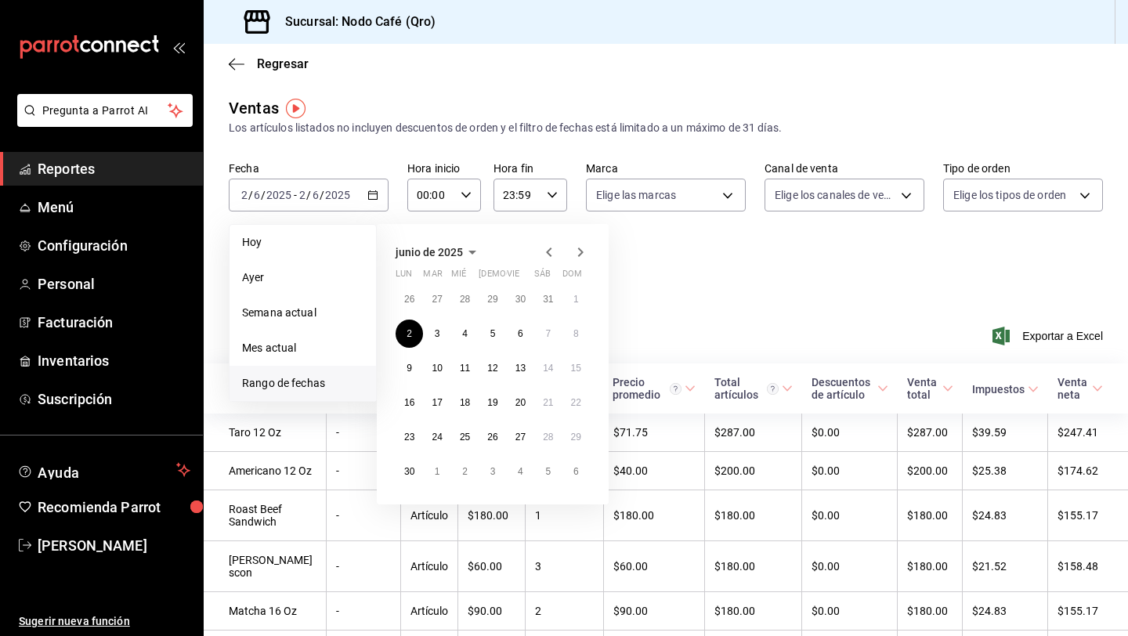
click at [572, 260] on icon "button" at bounding box center [580, 252] width 19 height 19
click at [577, 252] on icon "button" at bounding box center [580, 252] width 19 height 19
click at [545, 251] on icon "button" at bounding box center [548, 252] width 19 height 19
click at [412, 402] on abbr "21" at bounding box center [409, 402] width 10 height 11
click at [579, 256] on icon "button" at bounding box center [580, 252] width 19 height 19
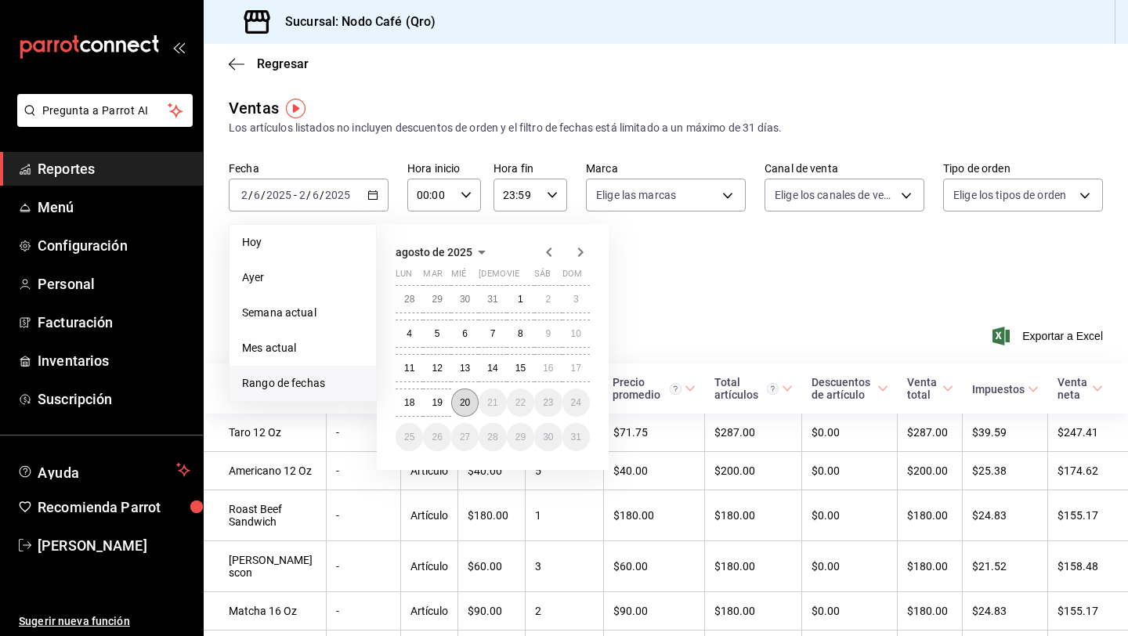
click at [468, 406] on abbr "20" at bounding box center [465, 402] width 10 height 11
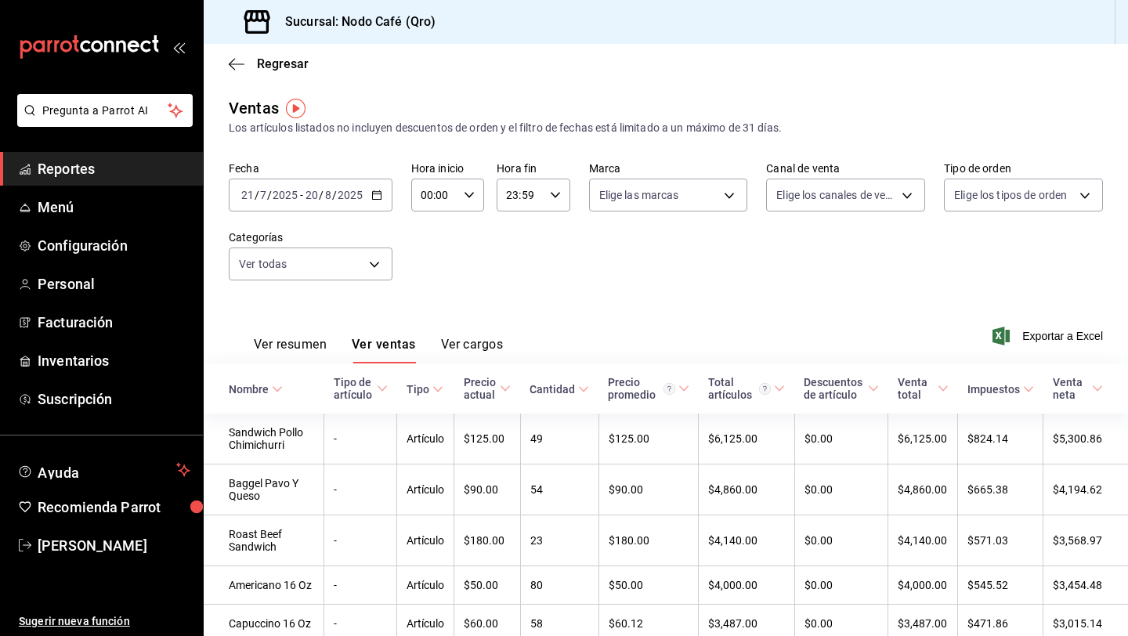
click at [892, 273] on div "Fecha [DATE] [DATE] - [DATE] [DATE] Hora inicio 00:00 Hora inicio Hora fin 23:5…" at bounding box center [666, 230] width 874 height 138
click at [1039, 330] on span "Exportar a Excel" at bounding box center [1048, 336] width 107 height 19
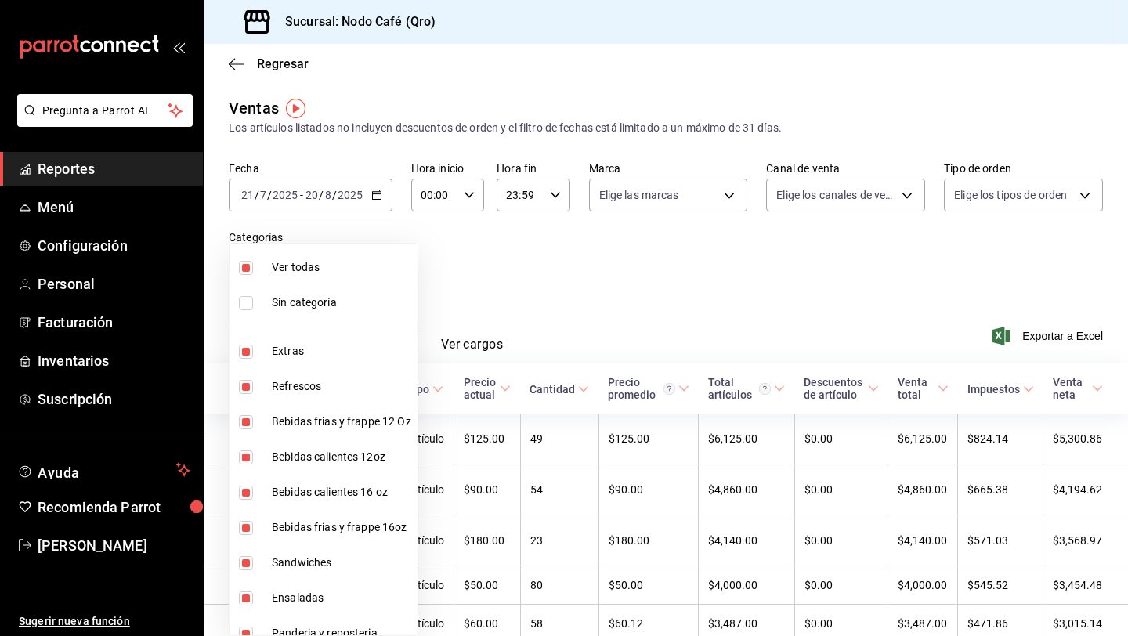
click at [377, 262] on body "Pregunta a Parrot AI Reportes Menú Configuración Personal Facturación Inventari…" at bounding box center [564, 318] width 1128 height 636
click at [243, 343] on li "Extras" at bounding box center [323, 351] width 188 height 35
type input "10ec780b-34a2-4ee7-b483-43f5844d1f66,d49575dd-eb84-4ddb-a53a-4318c16212c4,60b6a…"
checkbox input "false"
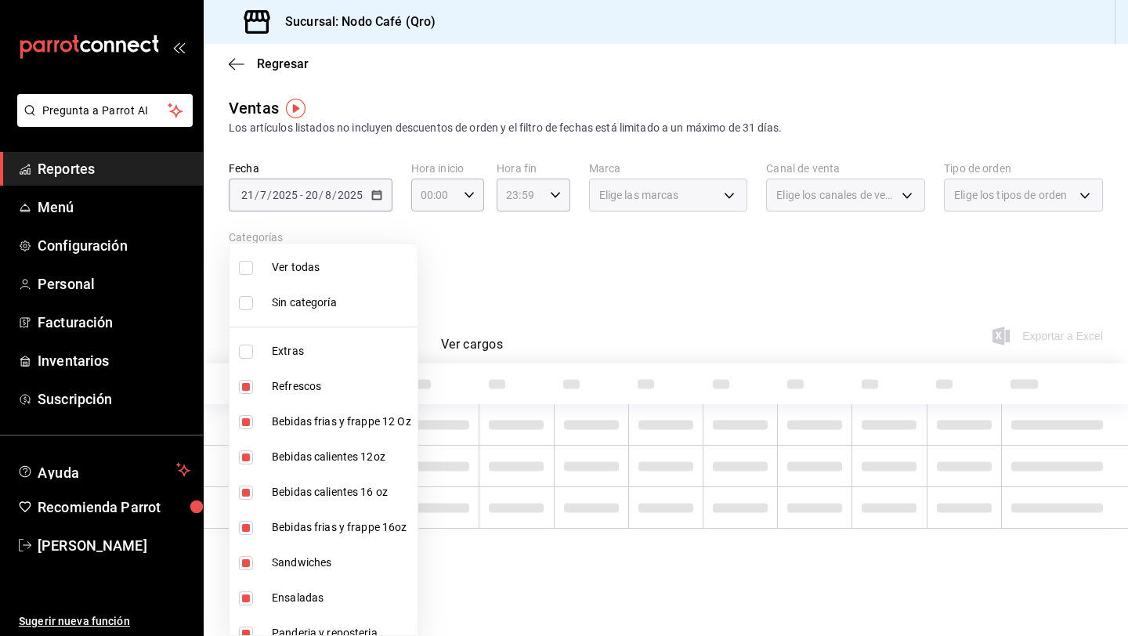
click at [237, 388] on li "Refrescos" at bounding box center [323, 386] width 188 height 35
type input "d49575dd-eb84-4ddb-a53a-4318c16212c4,60b6a5da-acfc-4496-9a00-6b6d3abd1e2b,124b3…"
checkbox input "false"
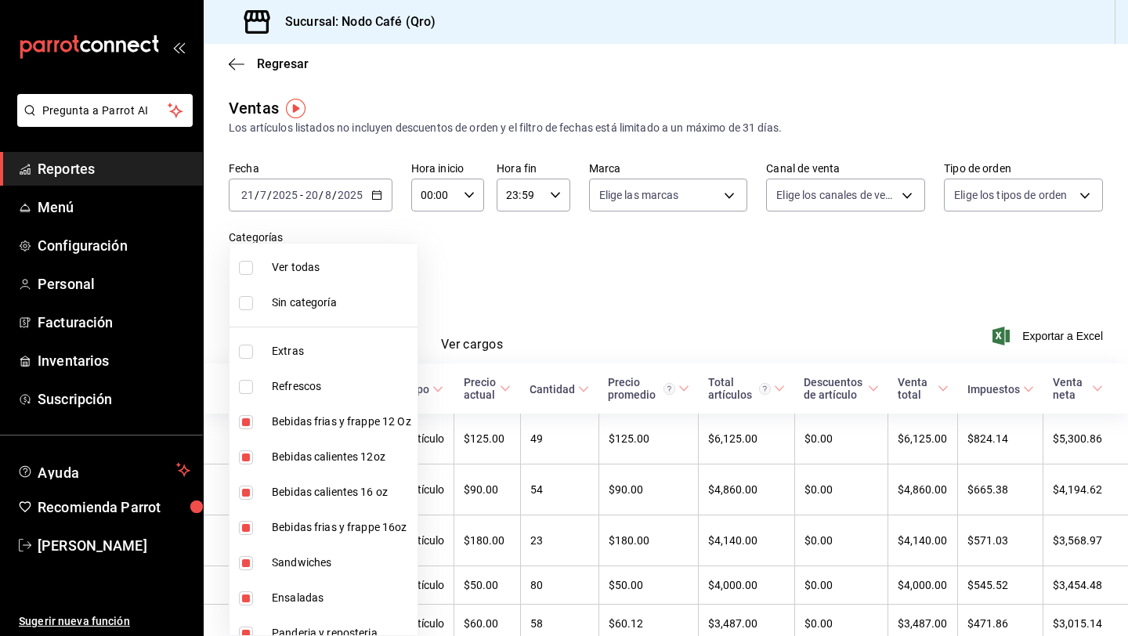
click at [243, 407] on li "Bebidas frias y frappe 12 Oz" at bounding box center [323, 421] width 188 height 35
type input "60b6a5da-acfc-4496-9a00-6b6d3abd1e2b,124b3884-8a4a-452e-b7a9-229104e16e92,8405c…"
checkbox input "false"
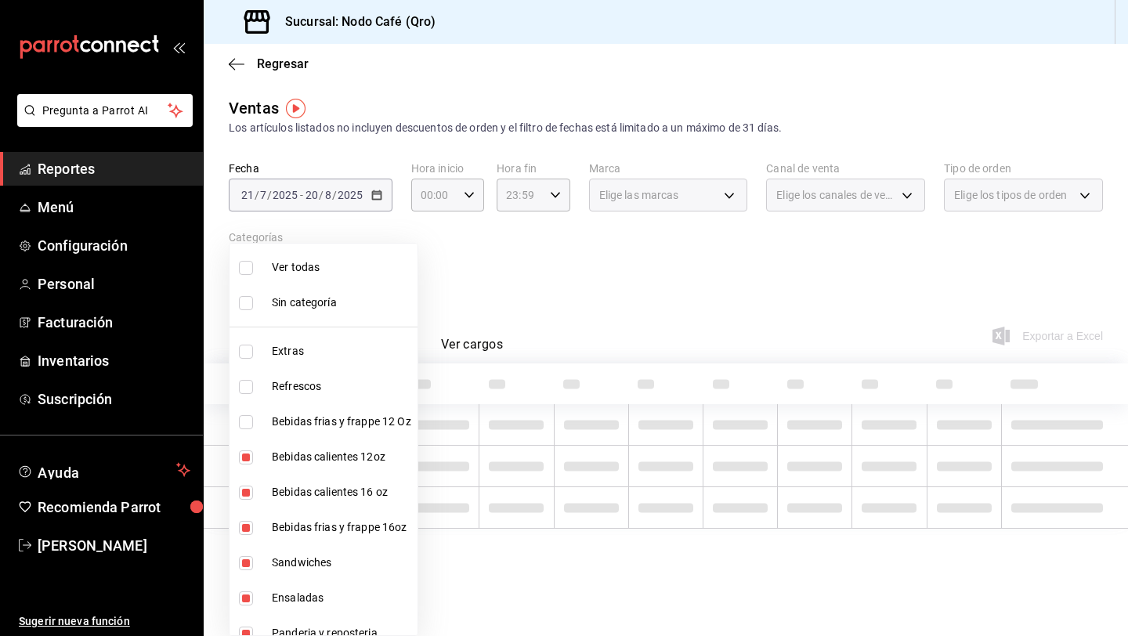
click at [242, 452] on input "checkbox" at bounding box center [246, 457] width 14 height 14
checkbox input "false"
type input "124b3884-8a4a-452e-b7a9-229104e16e92,8405c006-ccba-4558-9b97-b65cc19228d5,81a25…"
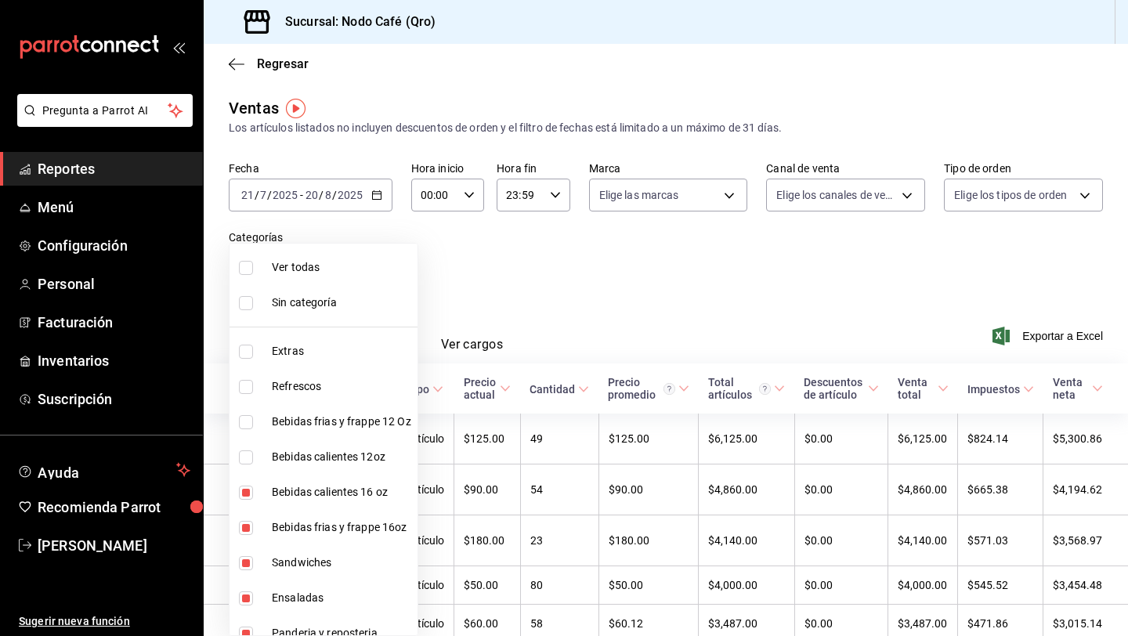
click at [244, 496] on input "checkbox" at bounding box center [246, 492] width 14 height 14
checkbox input "false"
type input "8405c006-ccba-4558-9b97-b65cc19228d5,81a253cd-69e5-49a7-a778-05f812481837,2b748…"
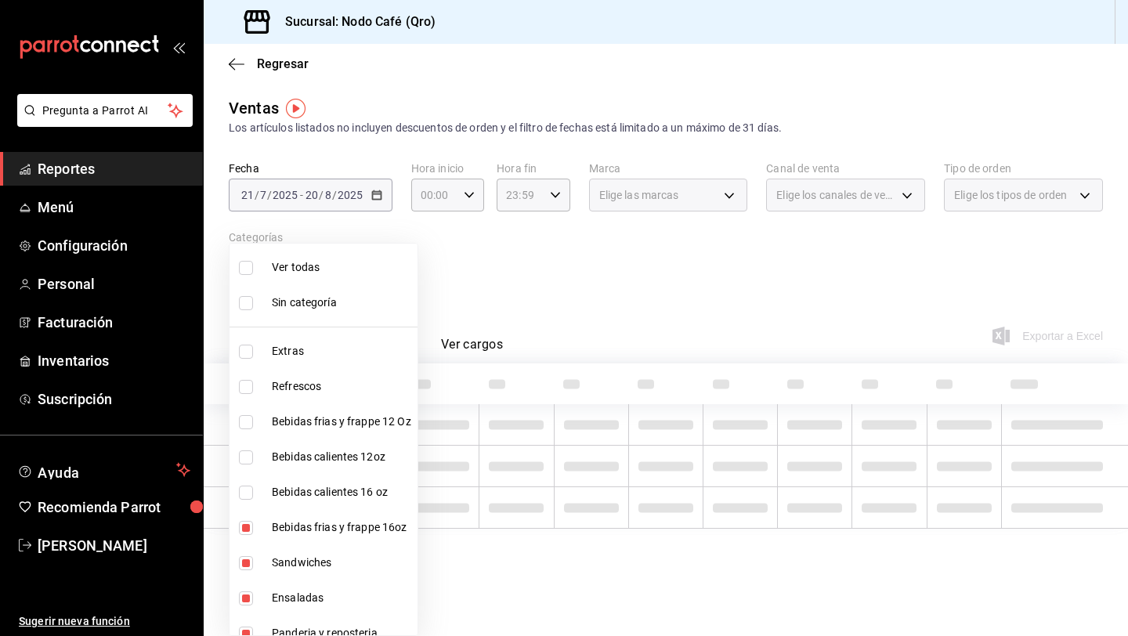
click at [243, 521] on input "checkbox" at bounding box center [246, 528] width 14 height 14
checkbox input "false"
type input "81a253cd-69e5-49a7-a778-05f812481837,2b7482aa-e5a5-402a-98da-53e50e4347d7,a6c19…"
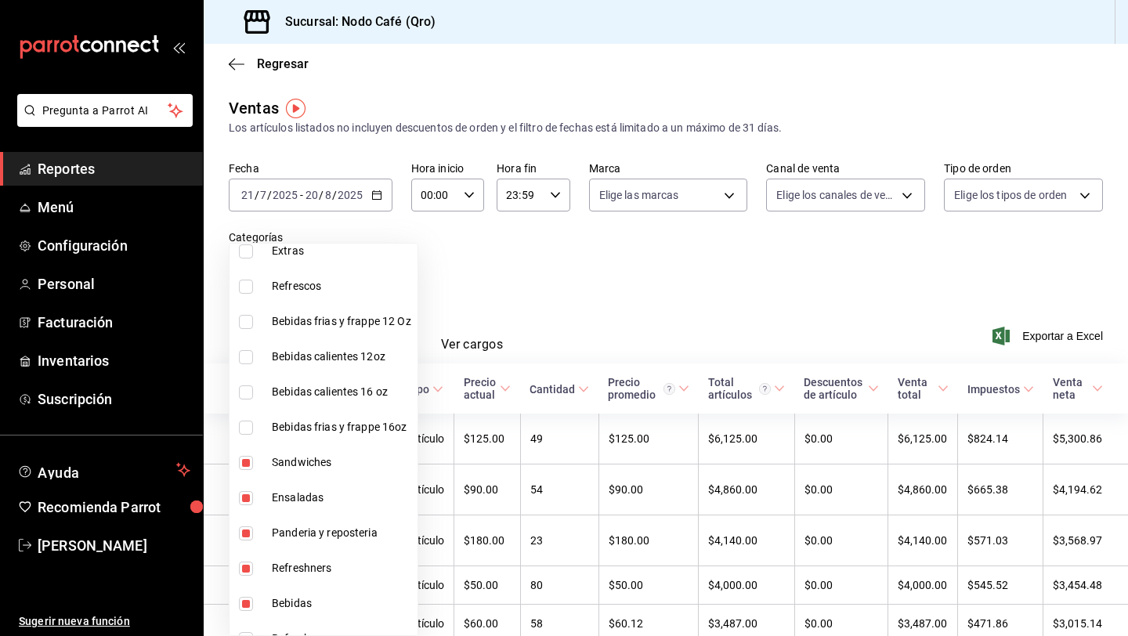
scroll to position [122, 0]
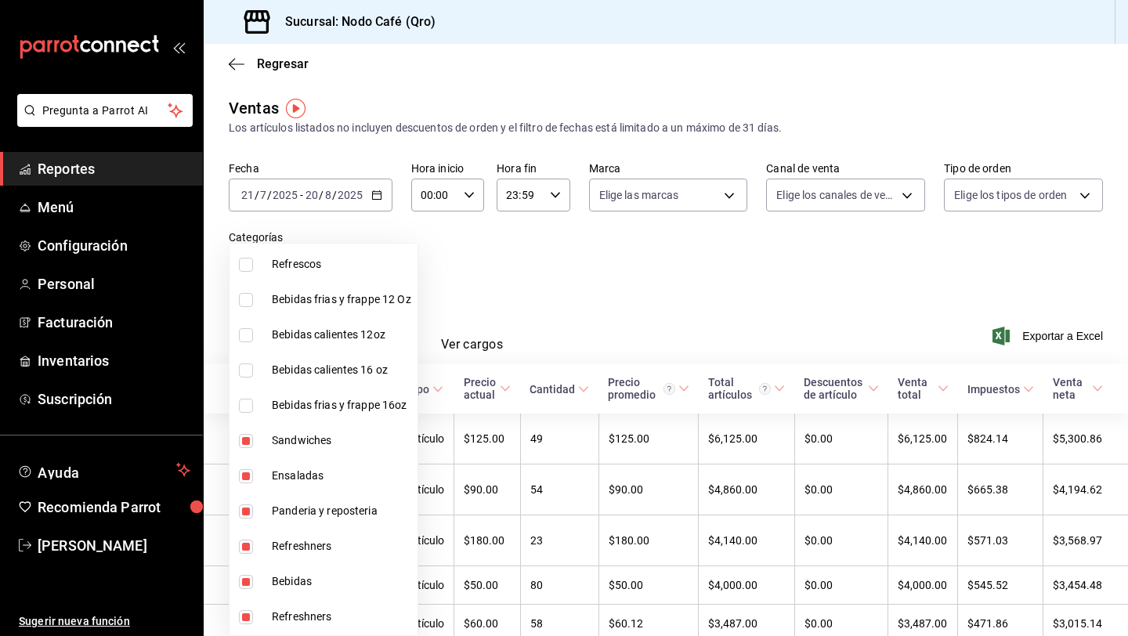
click at [243, 547] on input "checkbox" at bounding box center [246, 546] width 14 height 14
checkbox input "false"
type input "81a253cd-69e5-49a7-a778-05f812481837,2b7482aa-e5a5-402a-98da-53e50e4347d7,a6c19…"
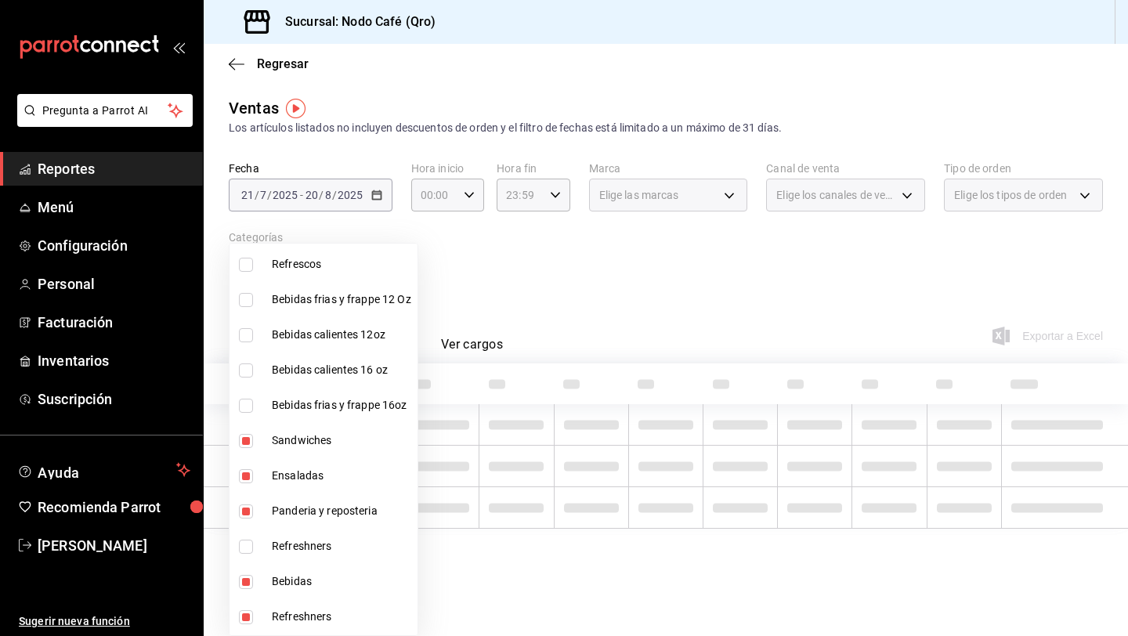
click at [243, 579] on input "checkbox" at bounding box center [246, 582] width 14 height 14
checkbox input "false"
type input "81a253cd-69e5-49a7-a778-05f812481837,2b7482aa-e5a5-402a-98da-53e50e4347d7,a6c19…"
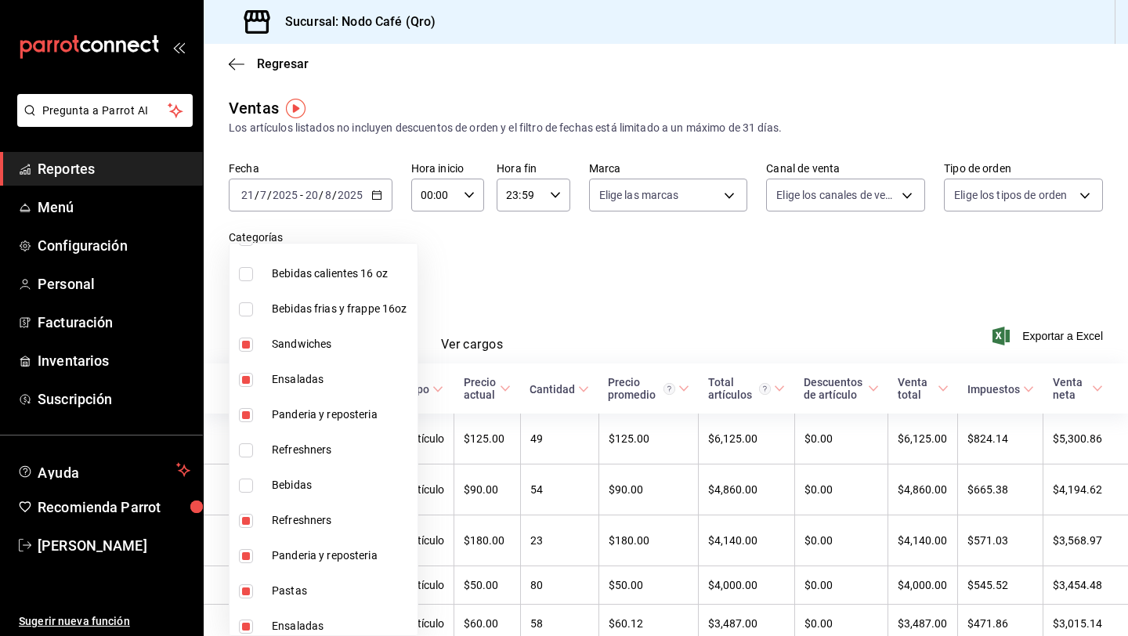
scroll to position [226, 0]
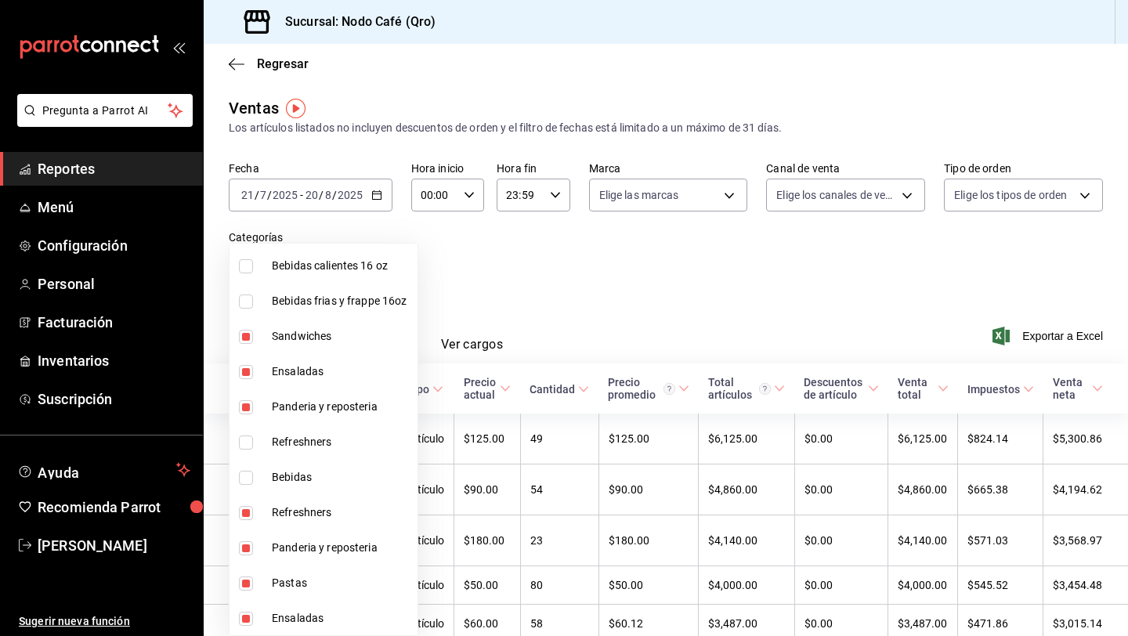
click at [244, 514] on input "checkbox" at bounding box center [246, 513] width 14 height 14
checkbox input "false"
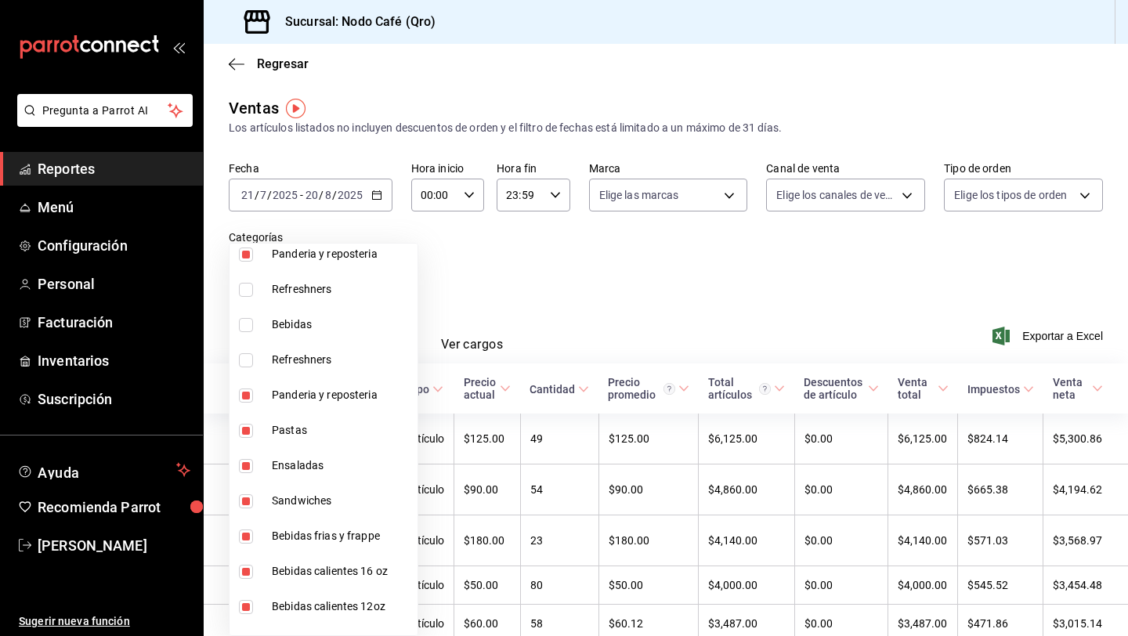
scroll to position [395, 0]
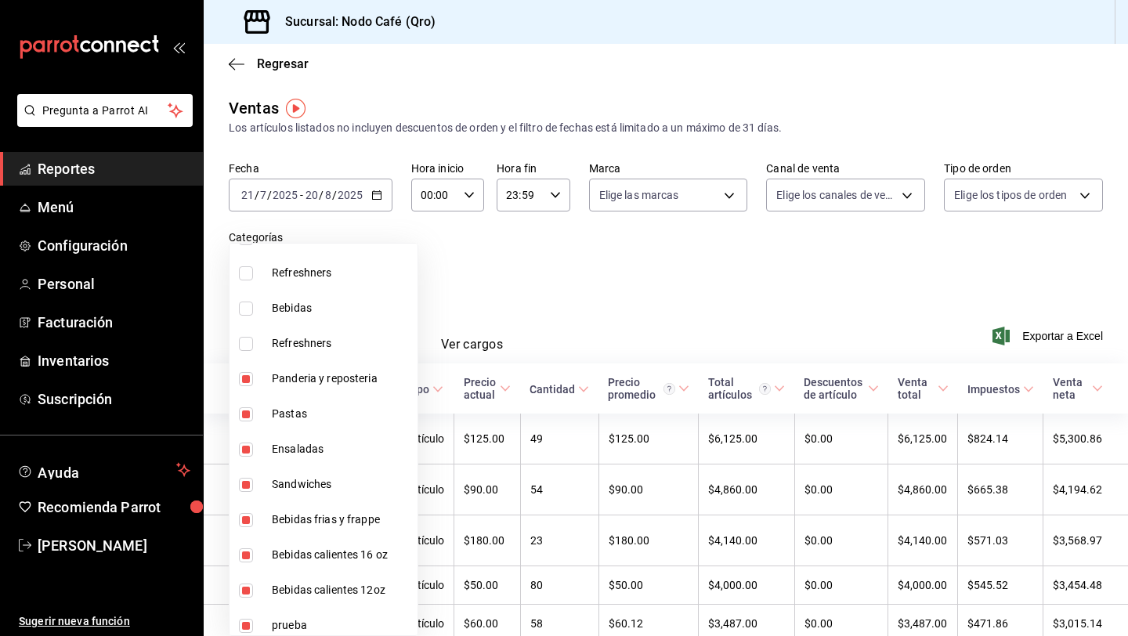
click at [244, 511] on li "Bebidas frias y frappe" at bounding box center [323, 519] width 188 height 35
type input "81a253cd-69e5-49a7-a778-05f812481837,2b7482aa-e5a5-402a-98da-53e50e4347d7,a6c19…"
checkbox input "false"
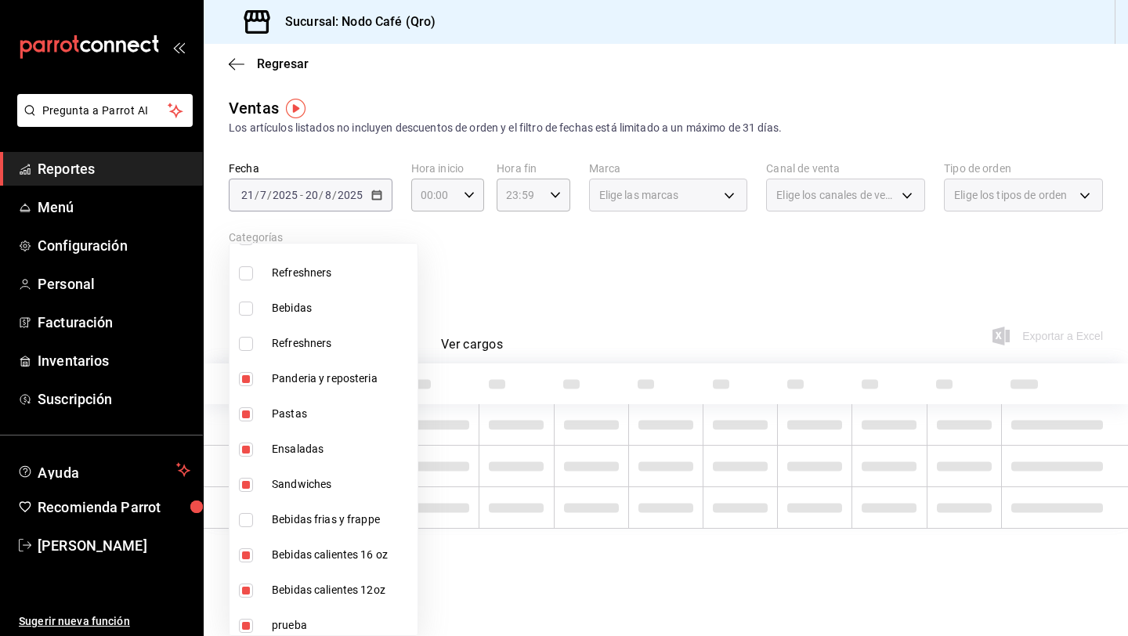
click at [246, 545] on li "Bebidas calientes 16 oz" at bounding box center [323, 554] width 188 height 35
type input "81a253cd-69e5-49a7-a778-05f812481837,2b7482aa-e5a5-402a-98da-53e50e4347d7,a6c19…"
checkbox input "false"
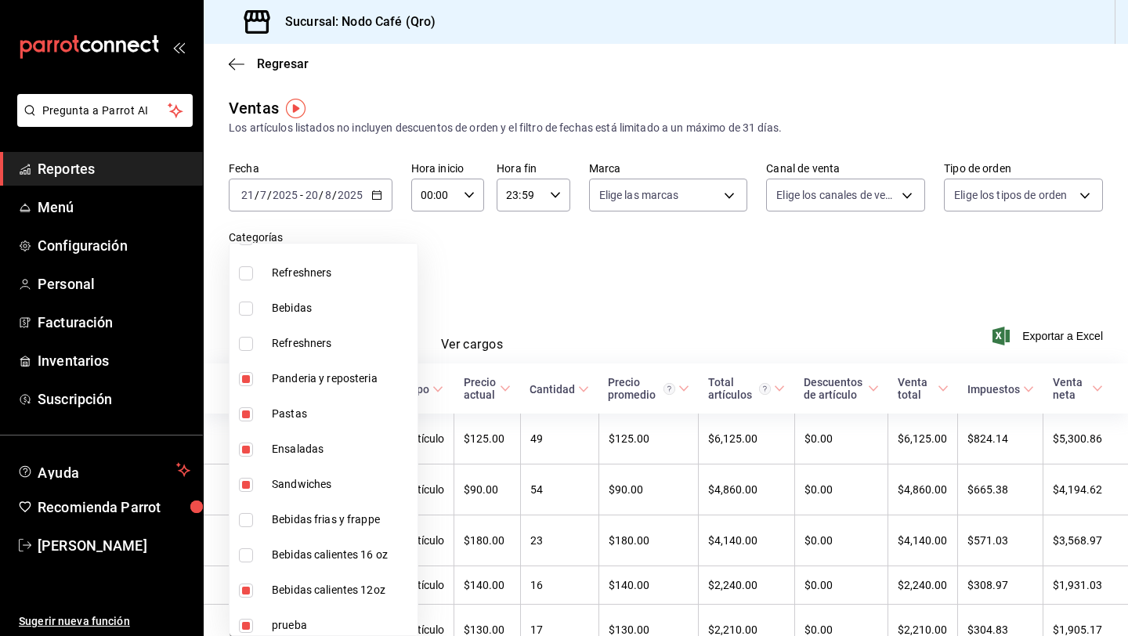
drag, startPoint x: 241, startPoint y: 591, endPoint x: 263, endPoint y: 565, distance: 34.5
click at [241, 590] on input "checkbox" at bounding box center [246, 590] width 14 height 14
checkbox input "false"
type input "81a253cd-69e5-49a7-a778-05f812481837,2b7482aa-e5a5-402a-98da-53e50e4347d7,a6c19…"
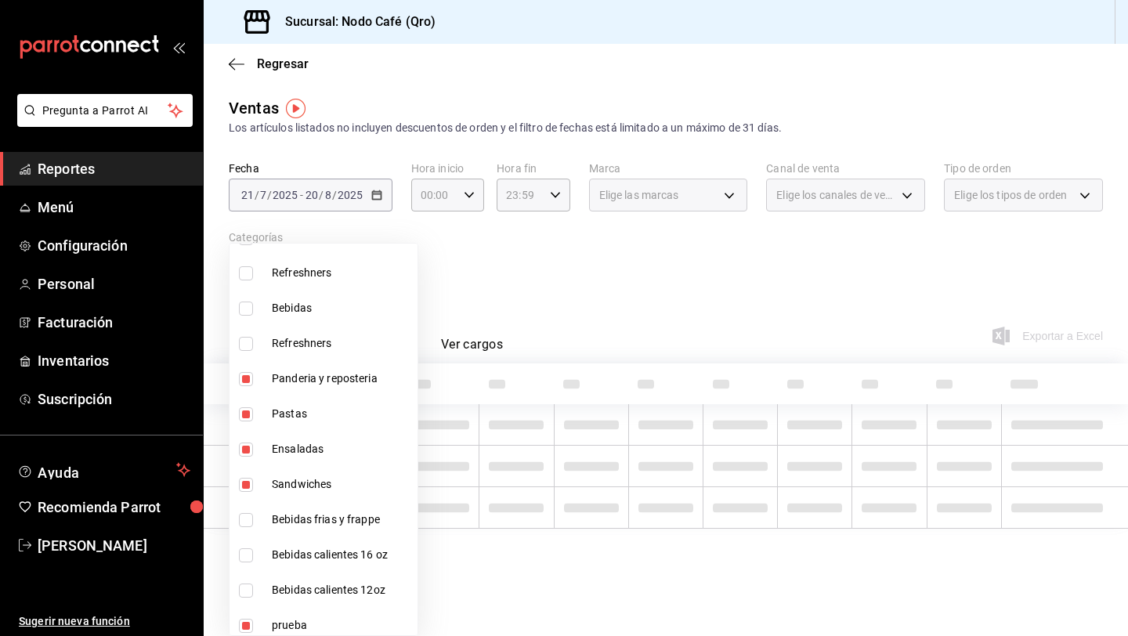
scroll to position [403, 0]
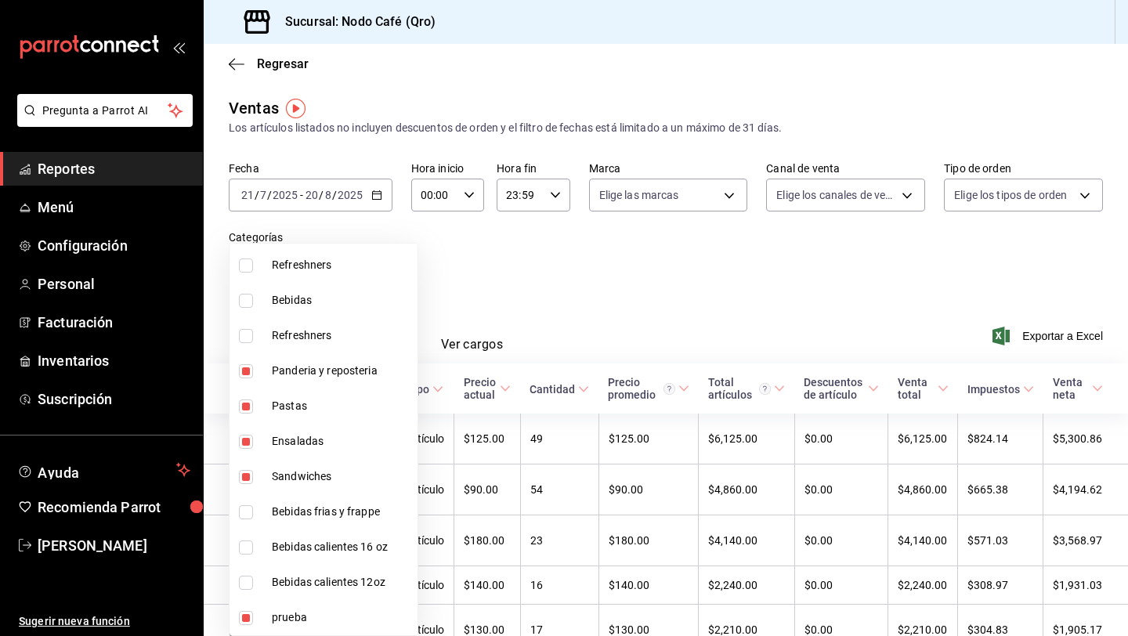
click at [244, 611] on input "checkbox" at bounding box center [246, 618] width 14 height 14
checkbox input "false"
type input "81a253cd-69e5-49a7-a778-05f812481837,2b7482aa-e5a5-402a-98da-53e50e4347d7,a6c19…"
click at [1034, 334] on div at bounding box center [564, 318] width 1128 height 636
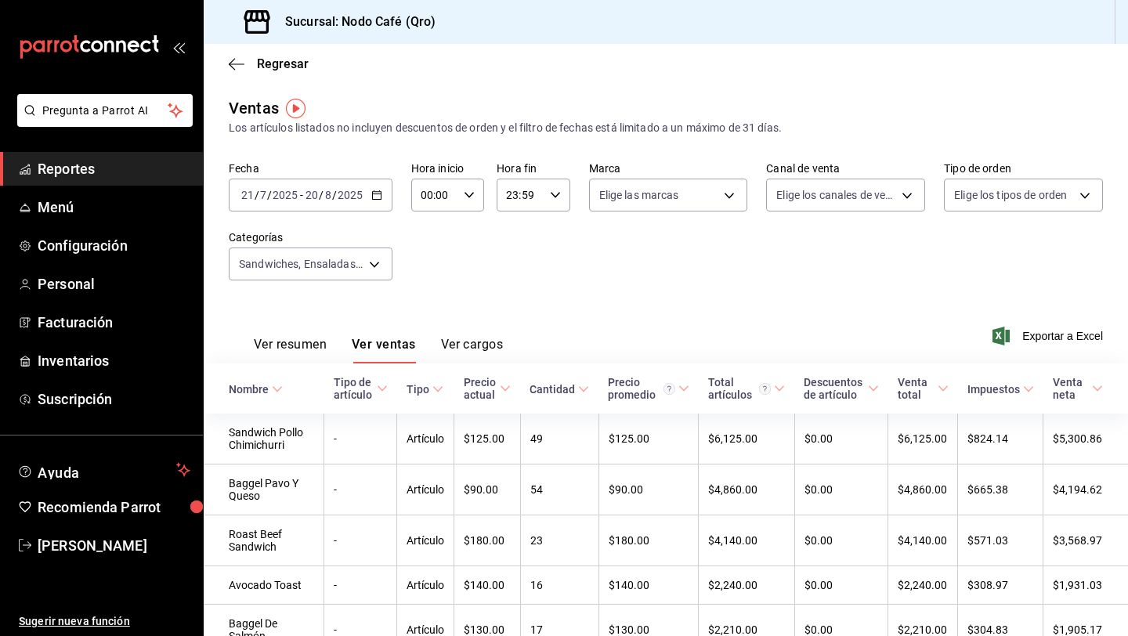
click at [1034, 334] on span "Exportar a Excel" at bounding box center [1048, 336] width 107 height 19
